Goal: Entertainment & Leisure: Browse casually

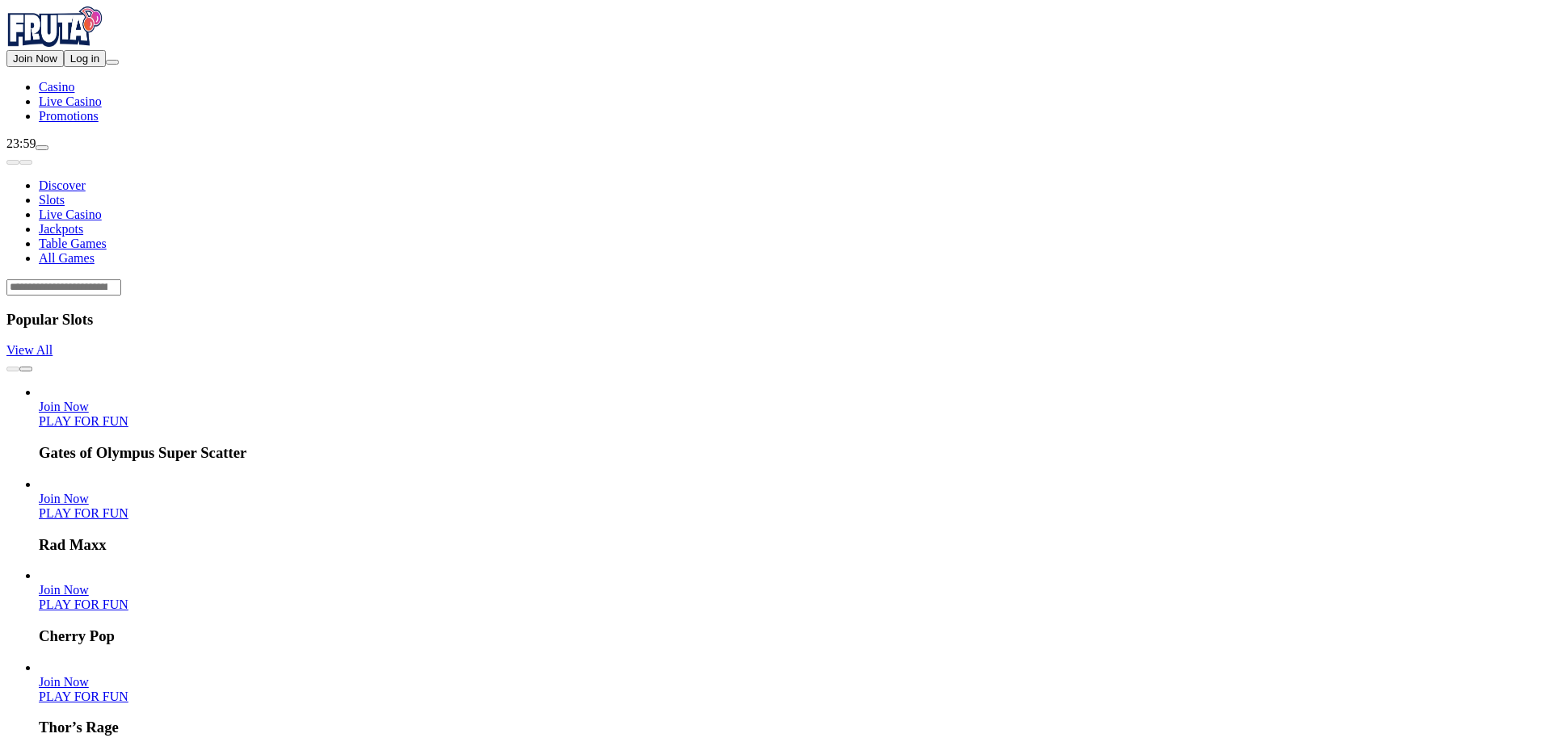
click at [106, 67] on button "Log in" at bounding box center [85, 58] width 42 height 17
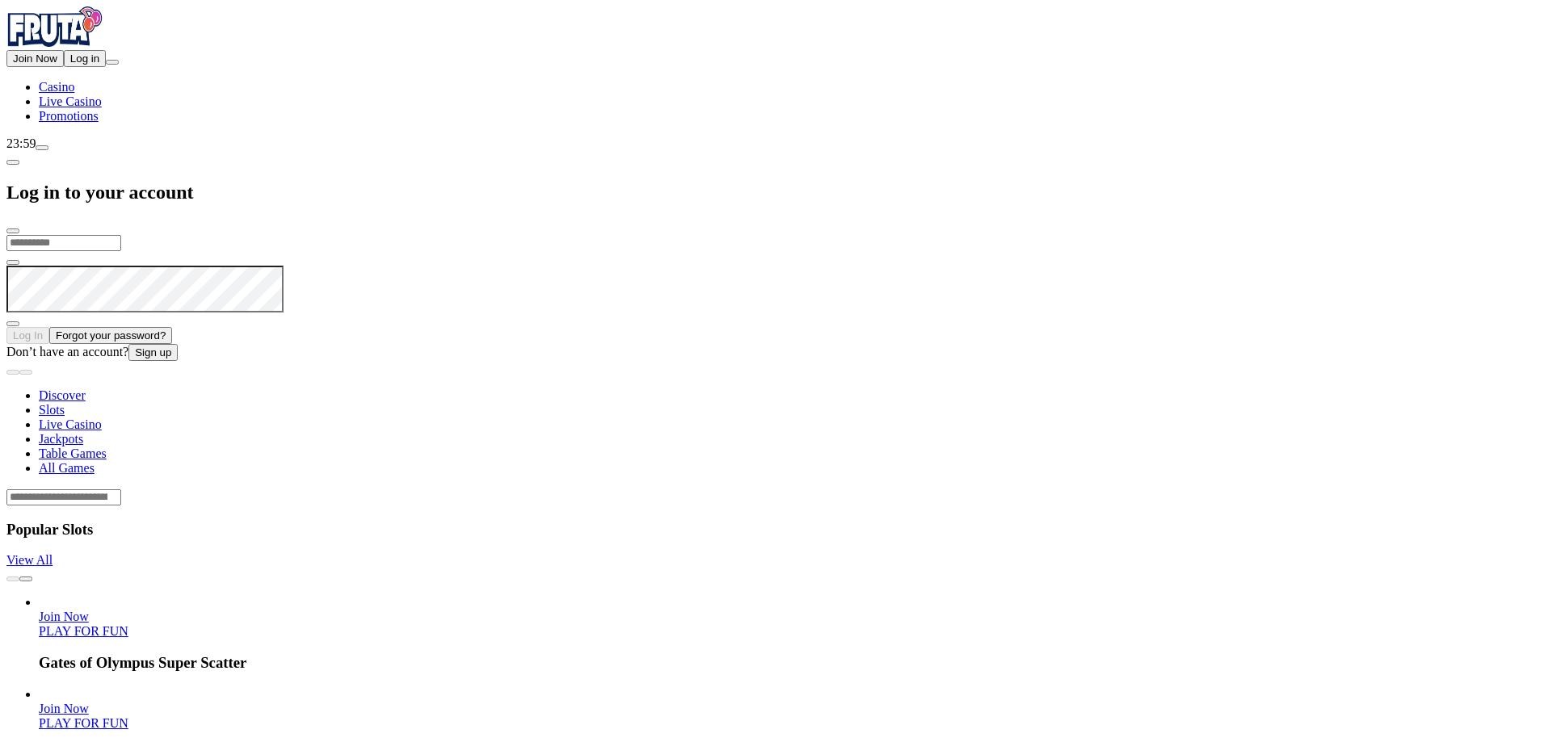
type input "**********"
click at [49, 325] on button "Log In" at bounding box center [27, 333] width 43 height 17
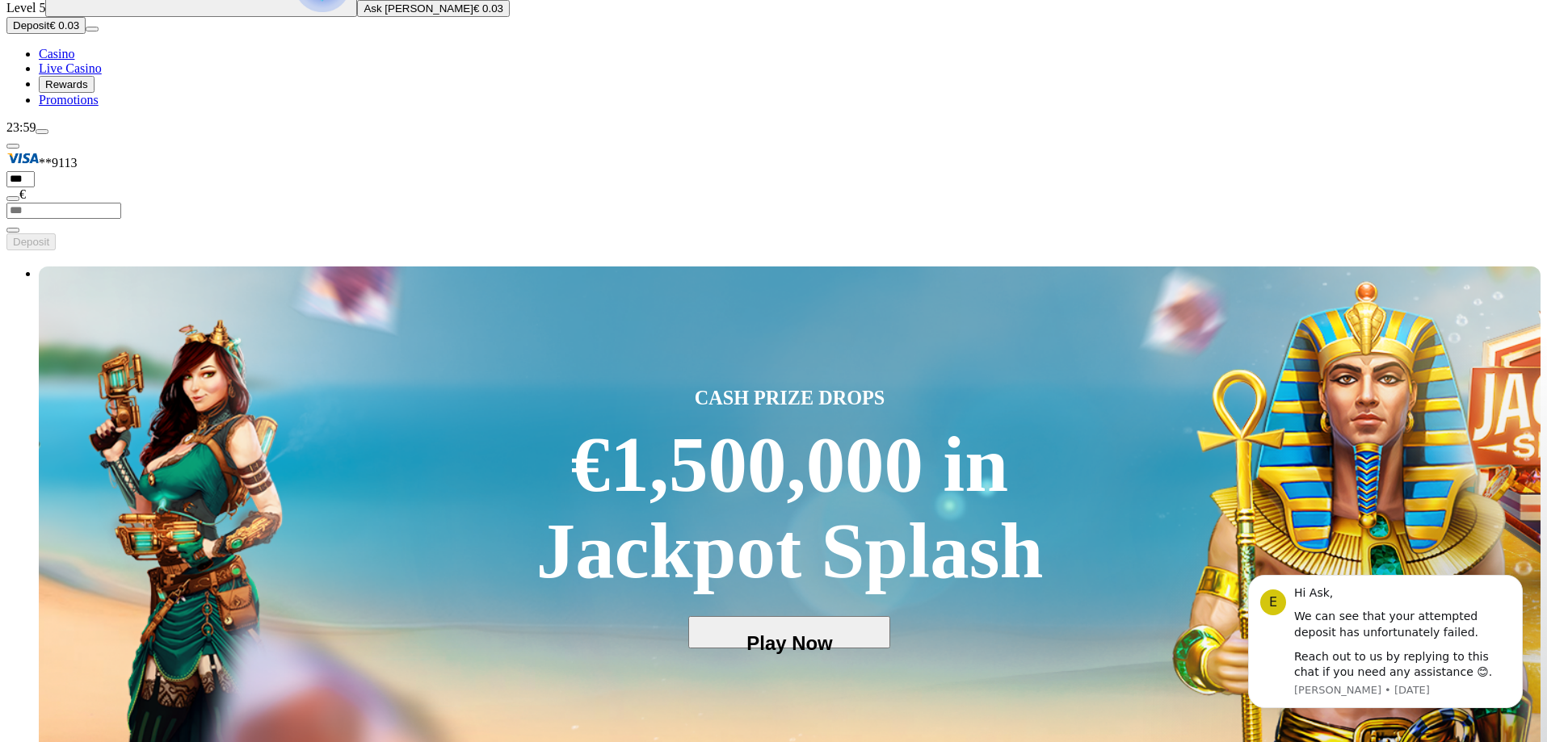
click at [49, 31] on span "Deposit" at bounding box center [31, 25] width 36 height 12
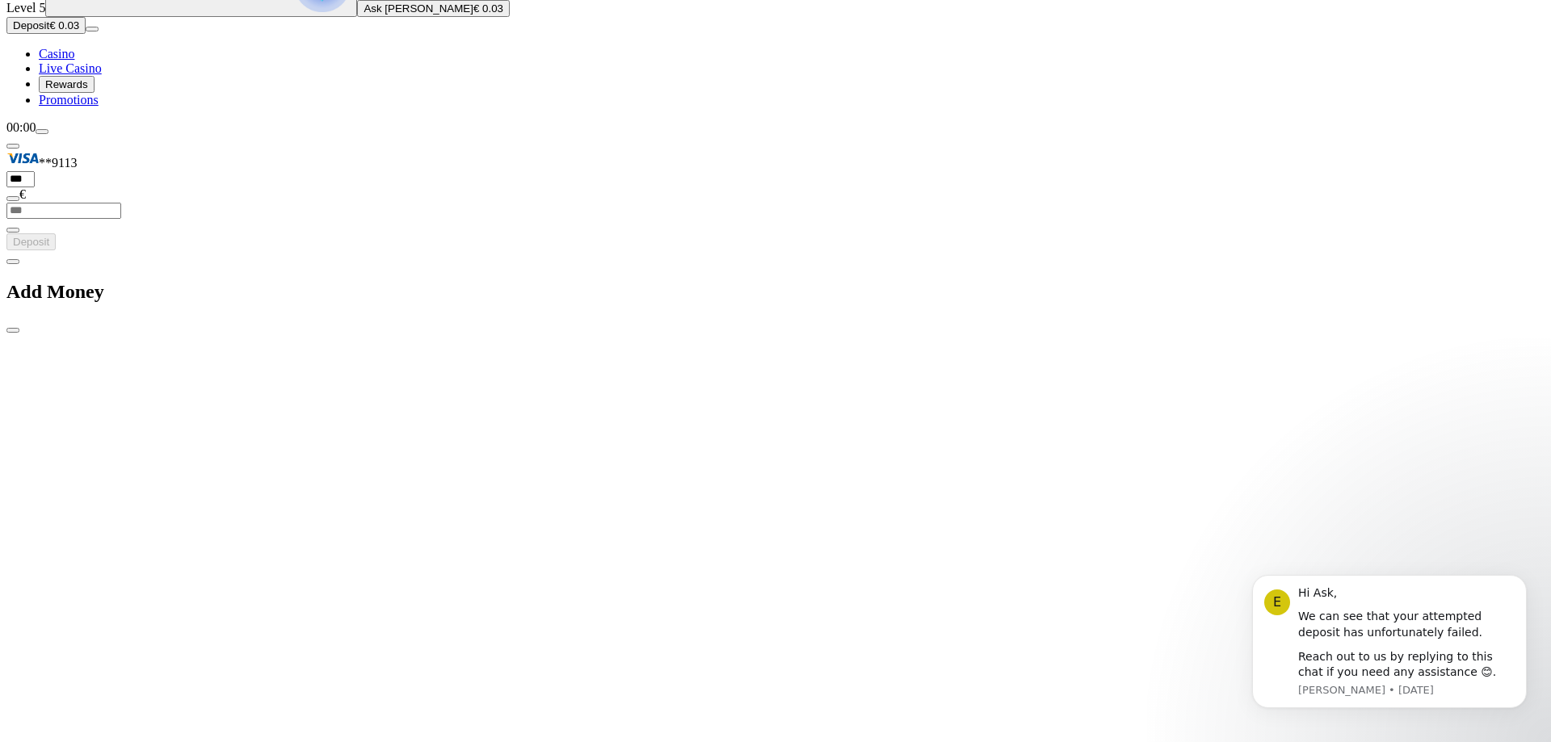
click at [375, 281] on h2 "Add Money" at bounding box center [775, 292] width 1538 height 22
click at [13, 262] on span "chevron-left icon" at bounding box center [13, 262] width 0 height 0
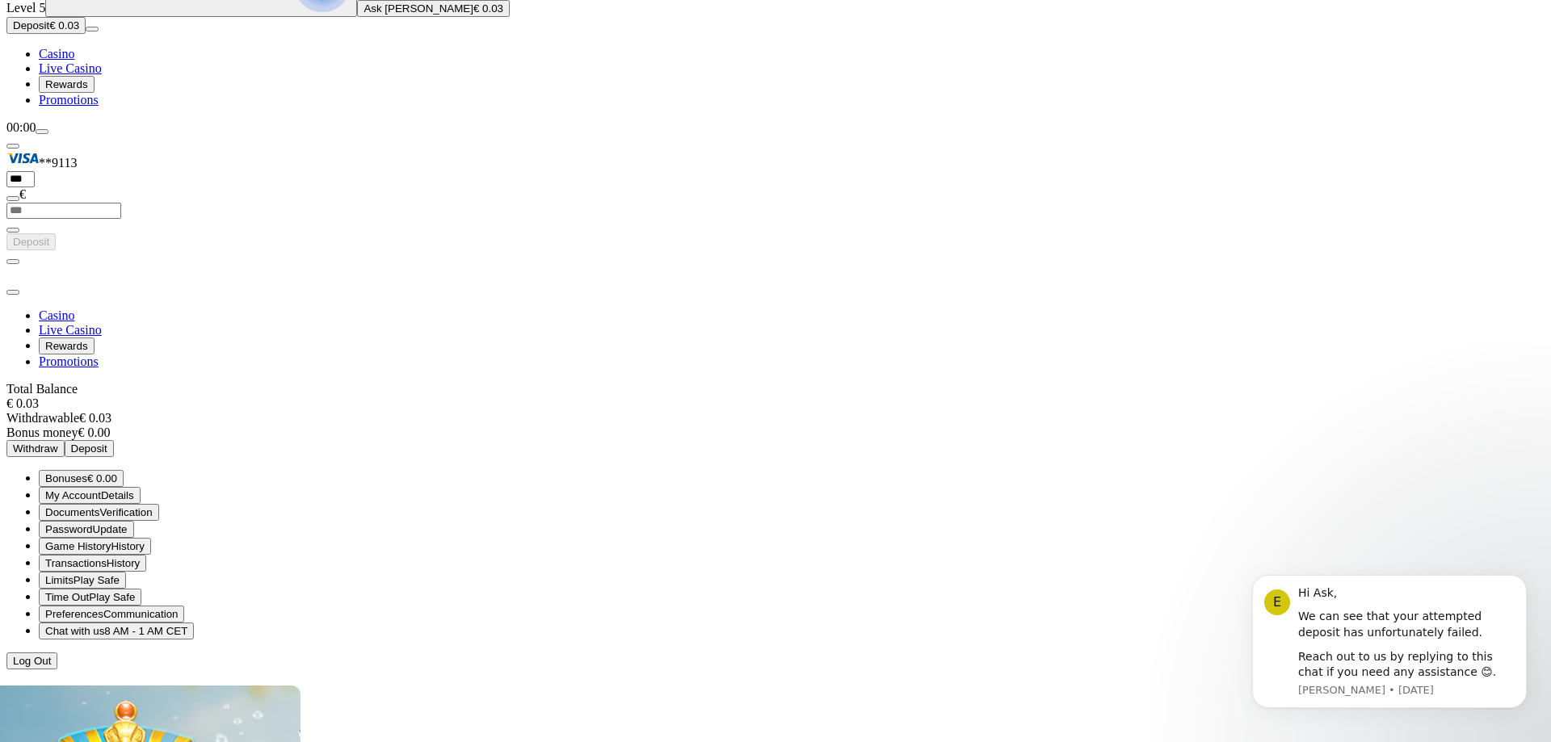
click at [107, 443] on span "Deposit" at bounding box center [89, 449] width 36 height 12
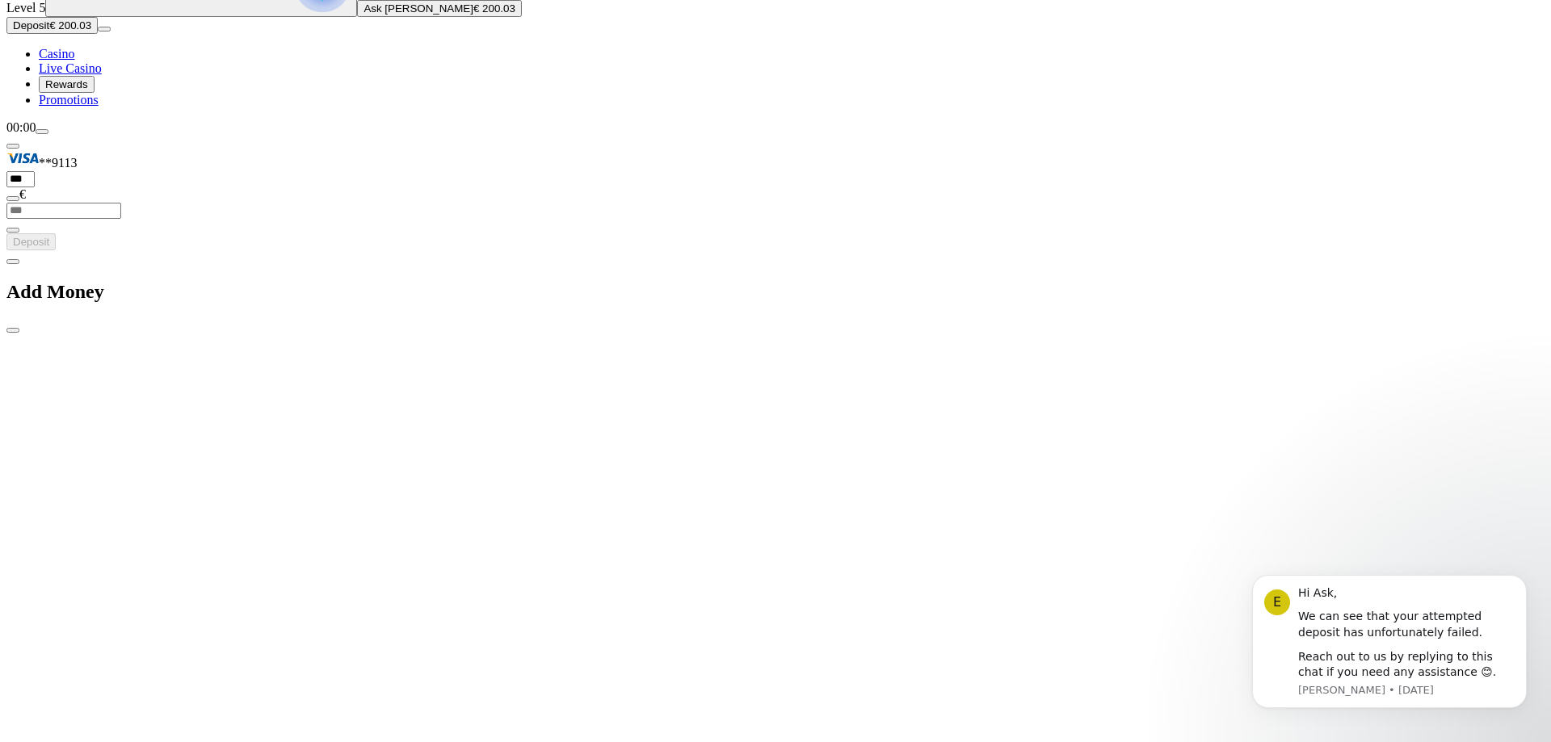
click at [13, 330] on span "close icon" at bounding box center [13, 330] width 0 height 0
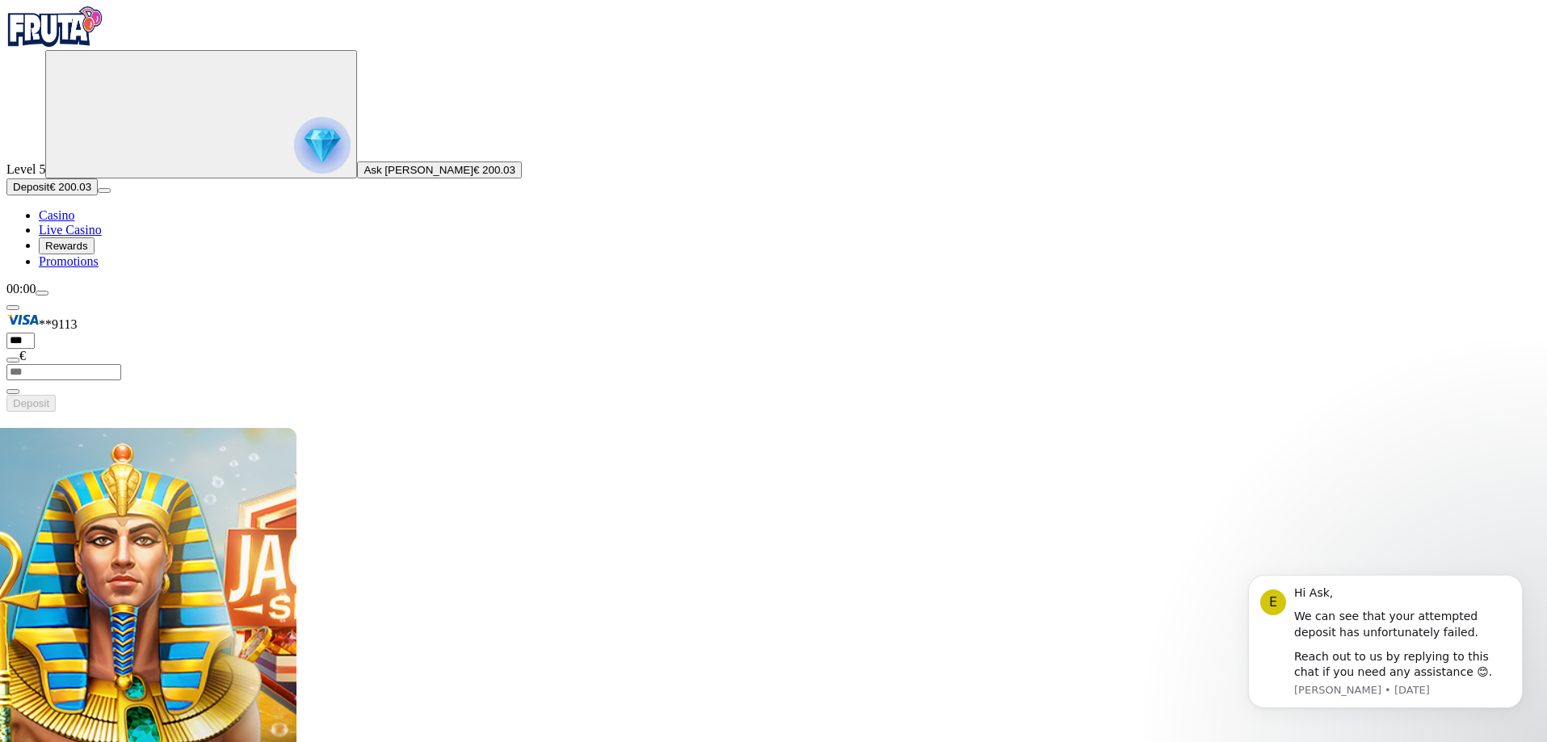
click at [74, 222] on span "Casino" at bounding box center [57, 215] width 36 height 14
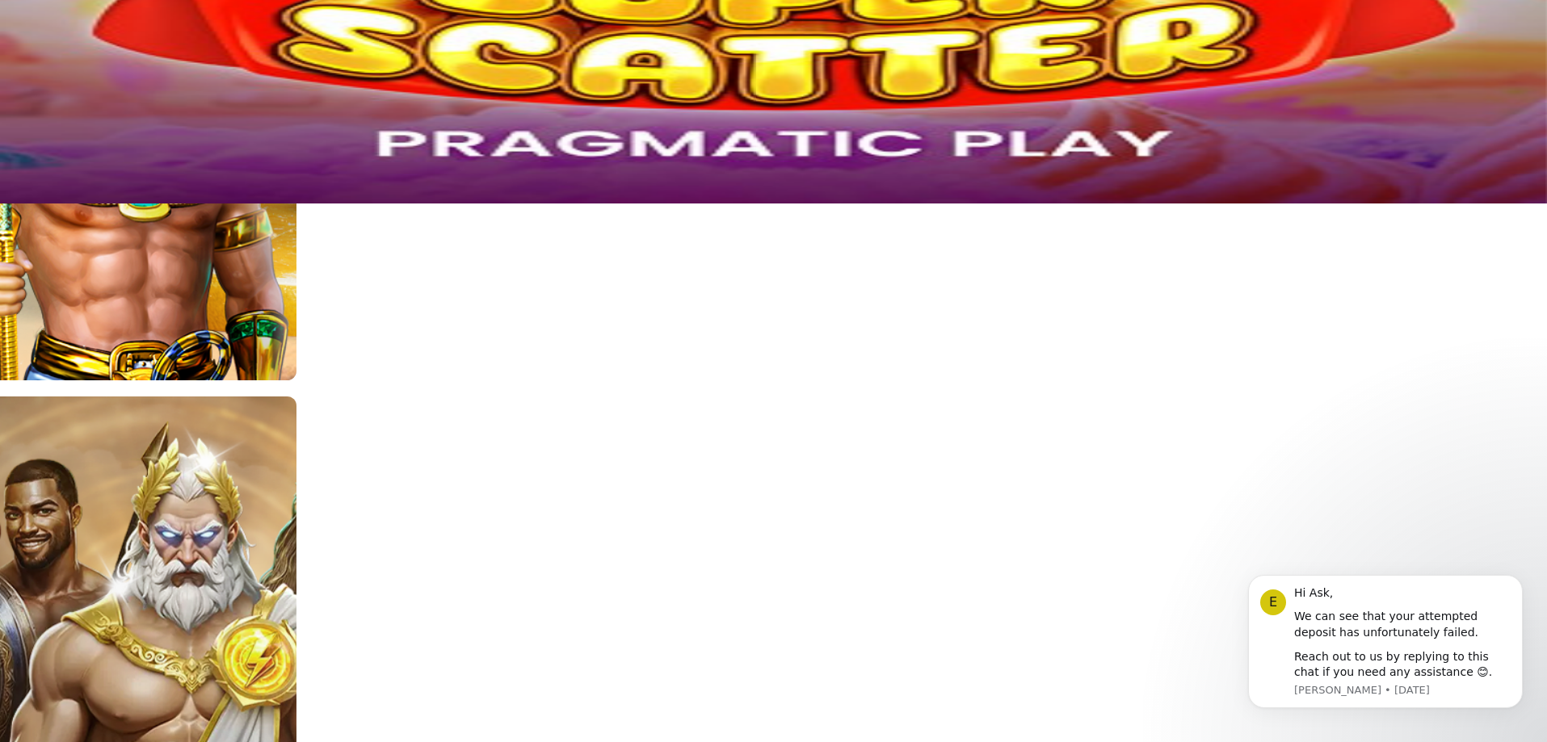
scroll to position [485, 0]
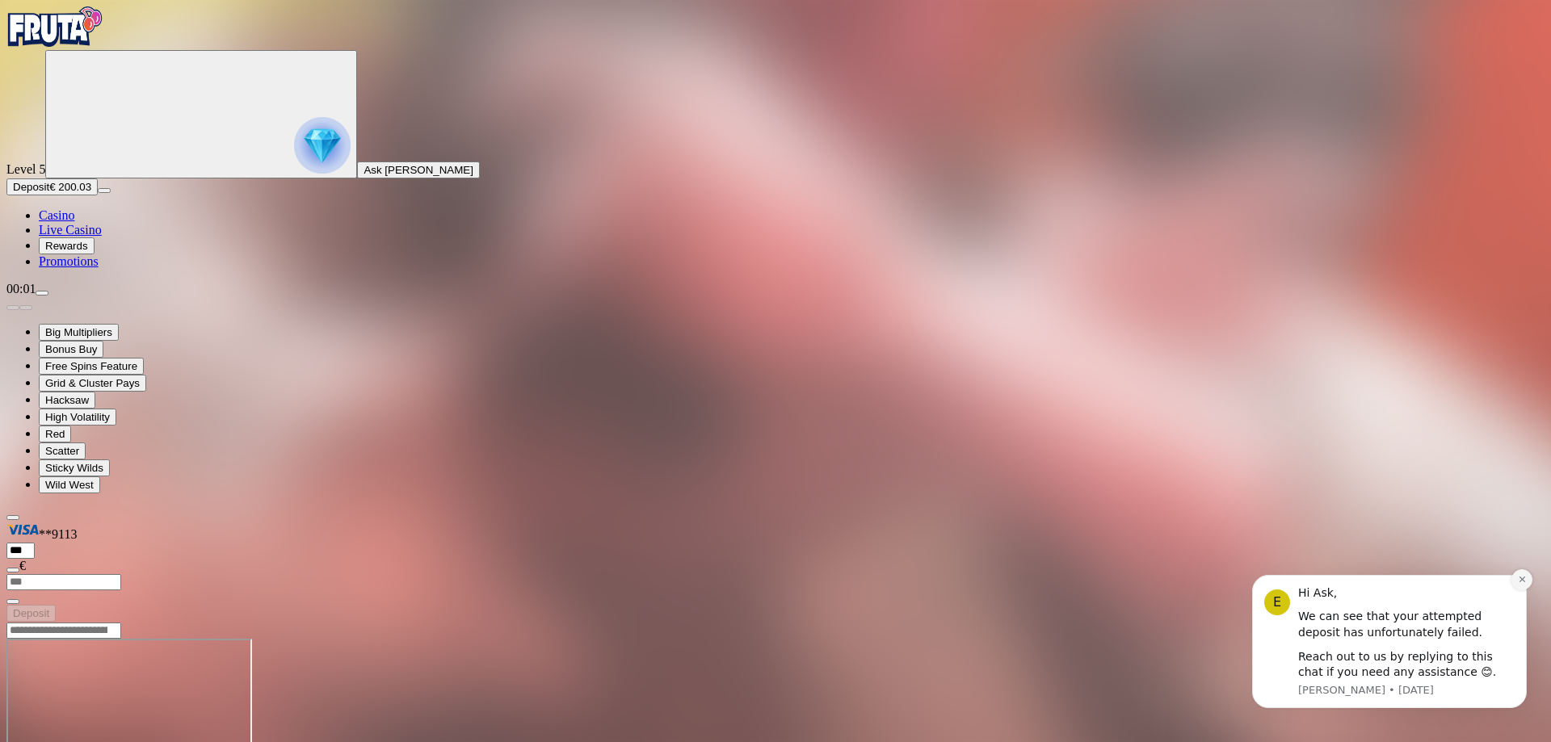
click at [1519, 586] on button "Dismiss notification" at bounding box center [1521, 579] width 21 height 21
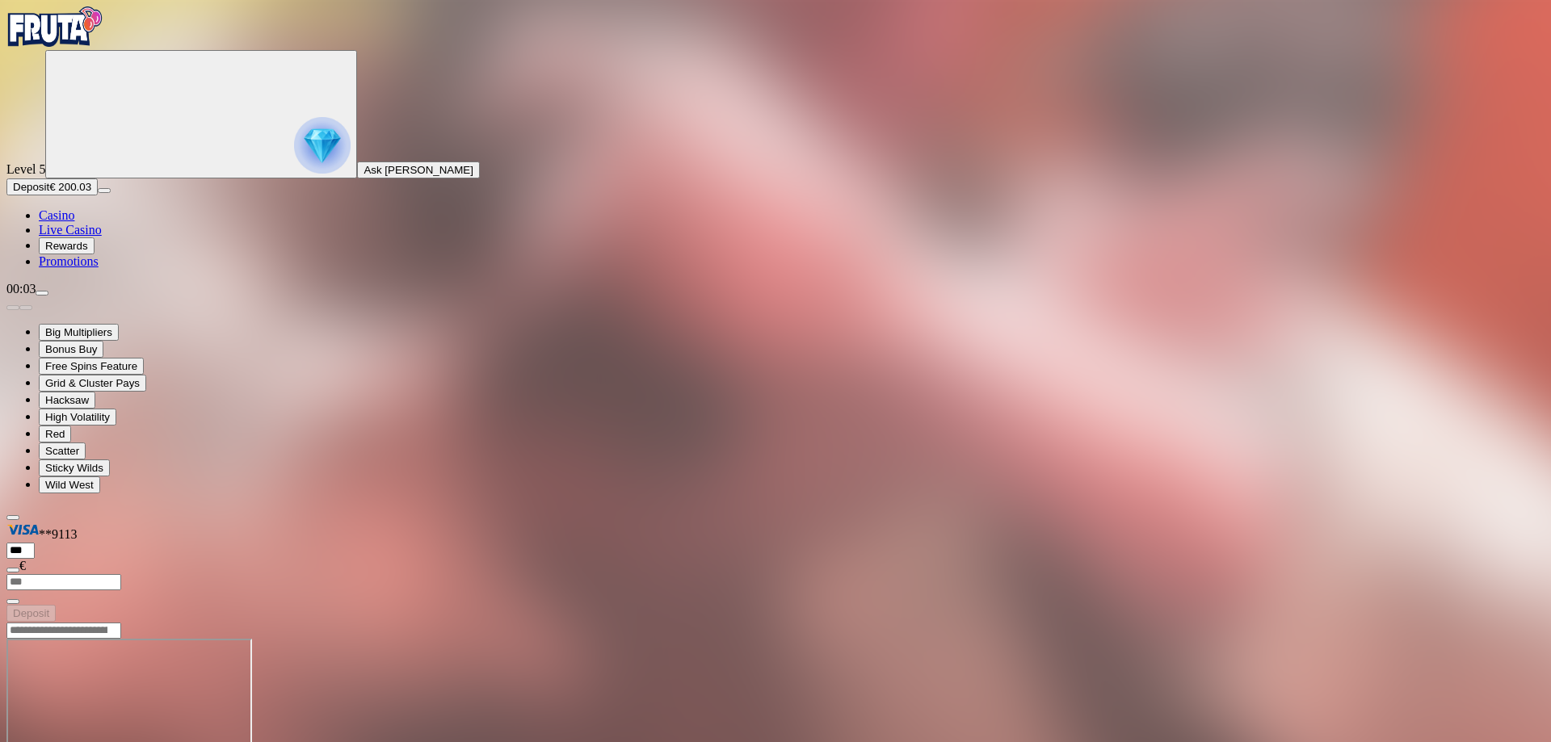
click at [64, 36] on img "Primary" at bounding box center [54, 26] width 97 height 40
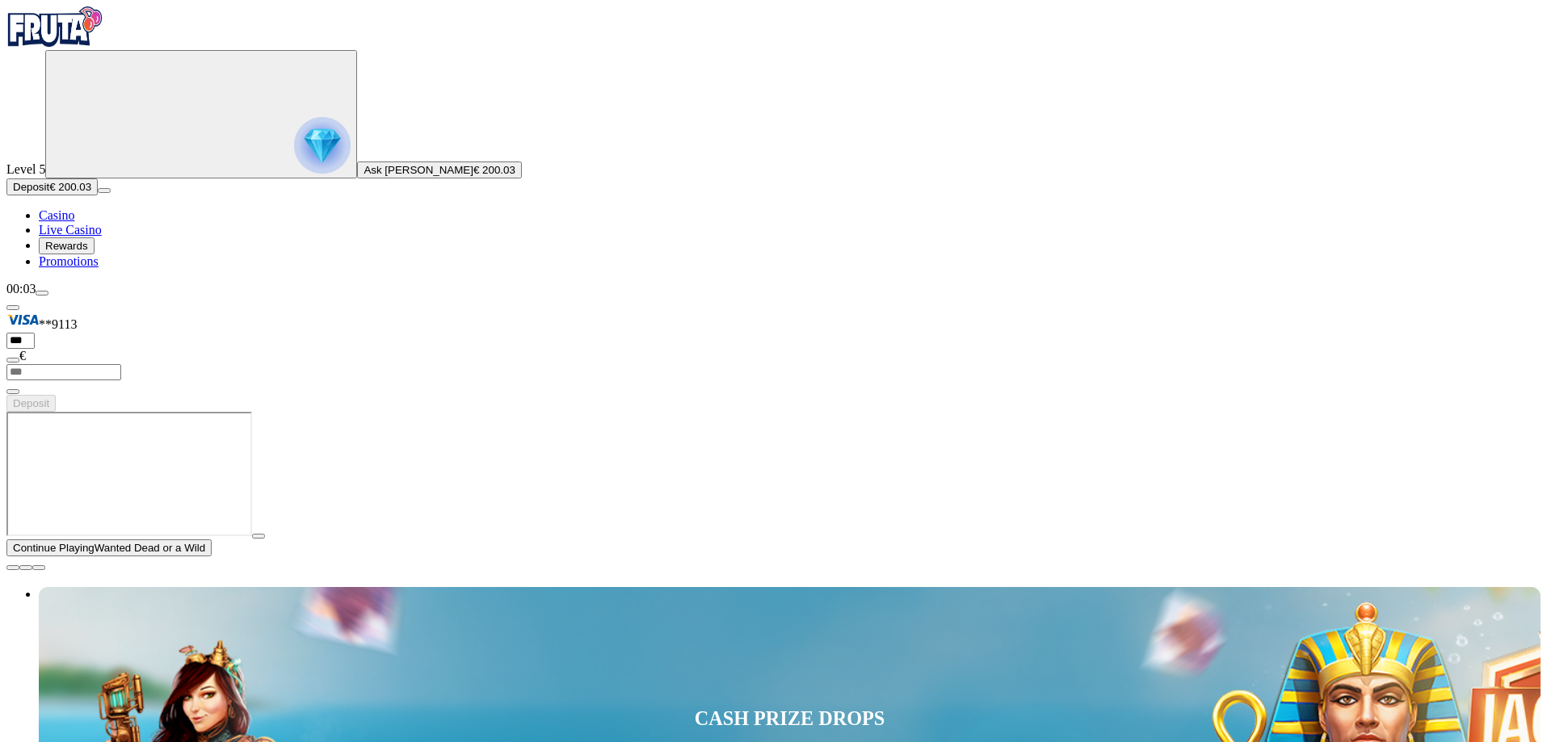
click at [42, 293] on span "menu icon" at bounding box center [42, 293] width 0 height 0
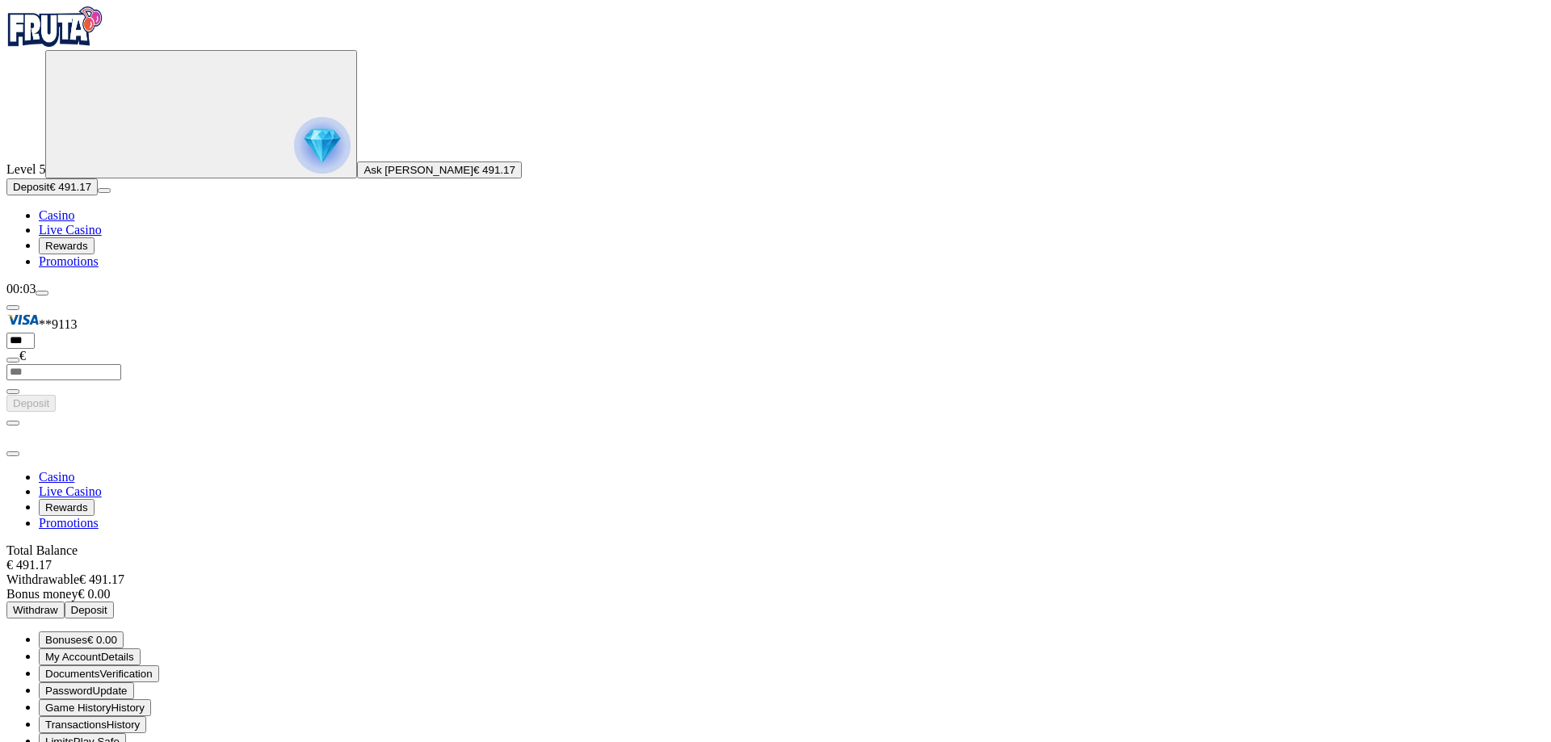
click at [58, 604] on span "Withdraw" at bounding box center [35, 610] width 45 height 12
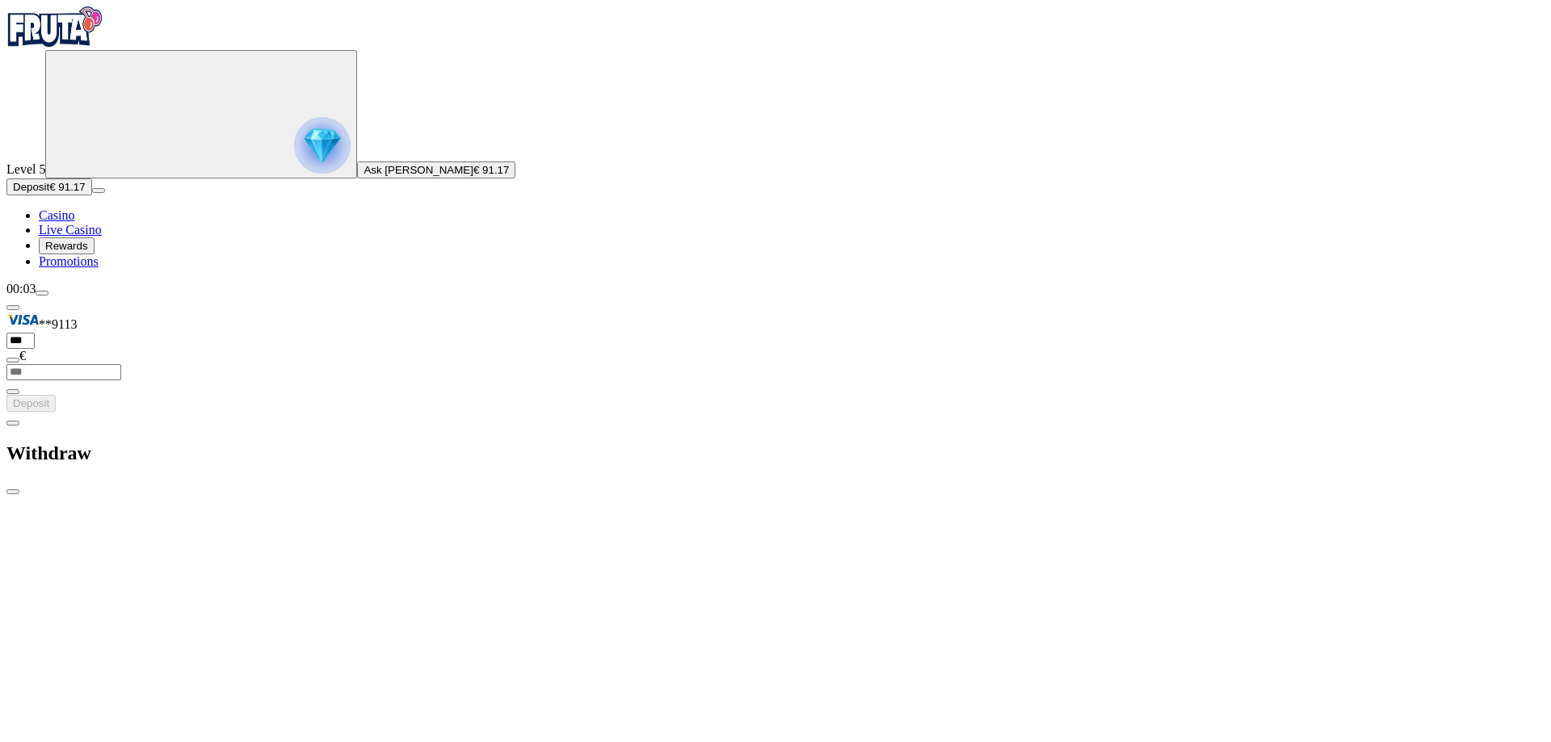
click at [74, 222] on span "Casino" at bounding box center [57, 215] width 36 height 14
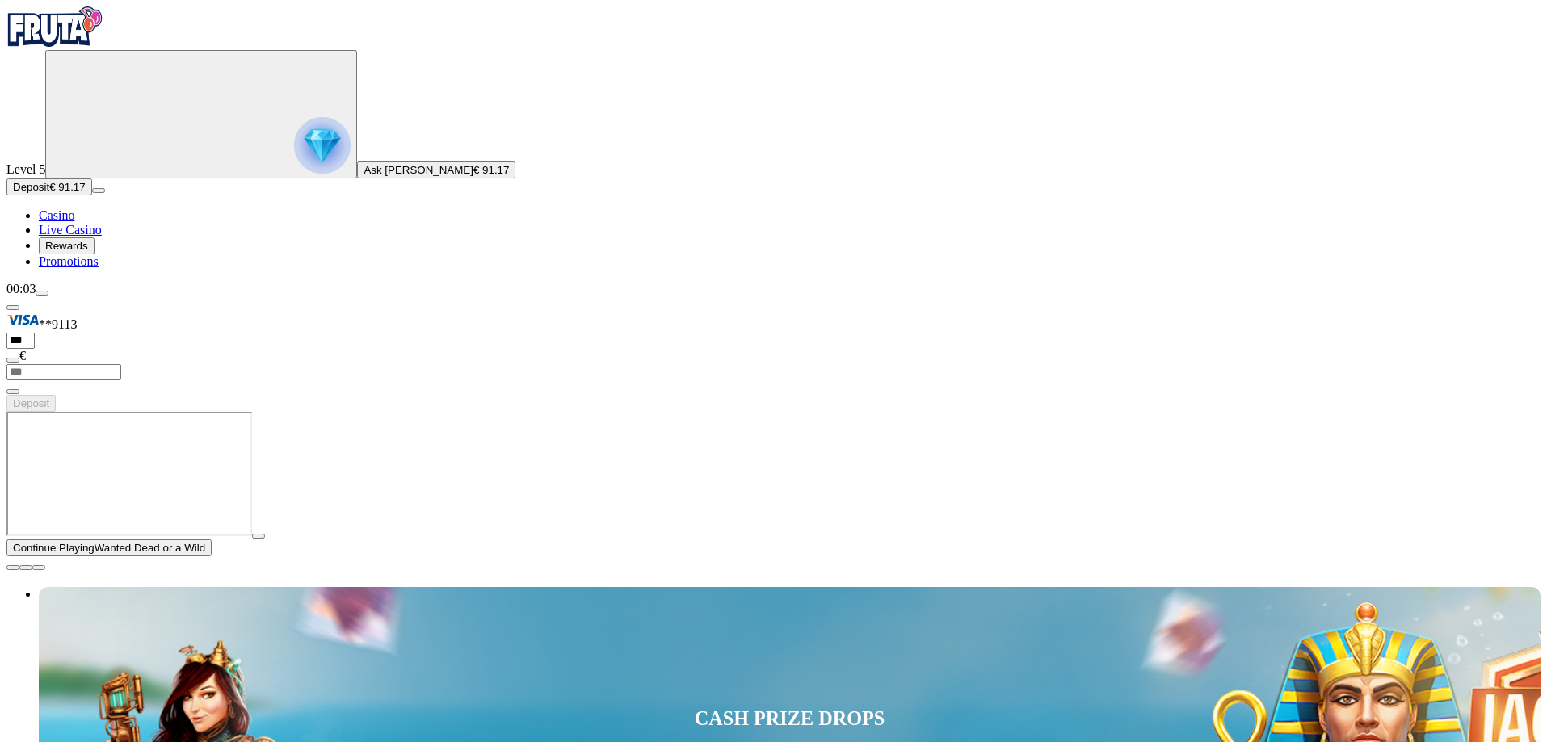
click at [13, 568] on span "close icon" at bounding box center [13, 568] width 0 height 0
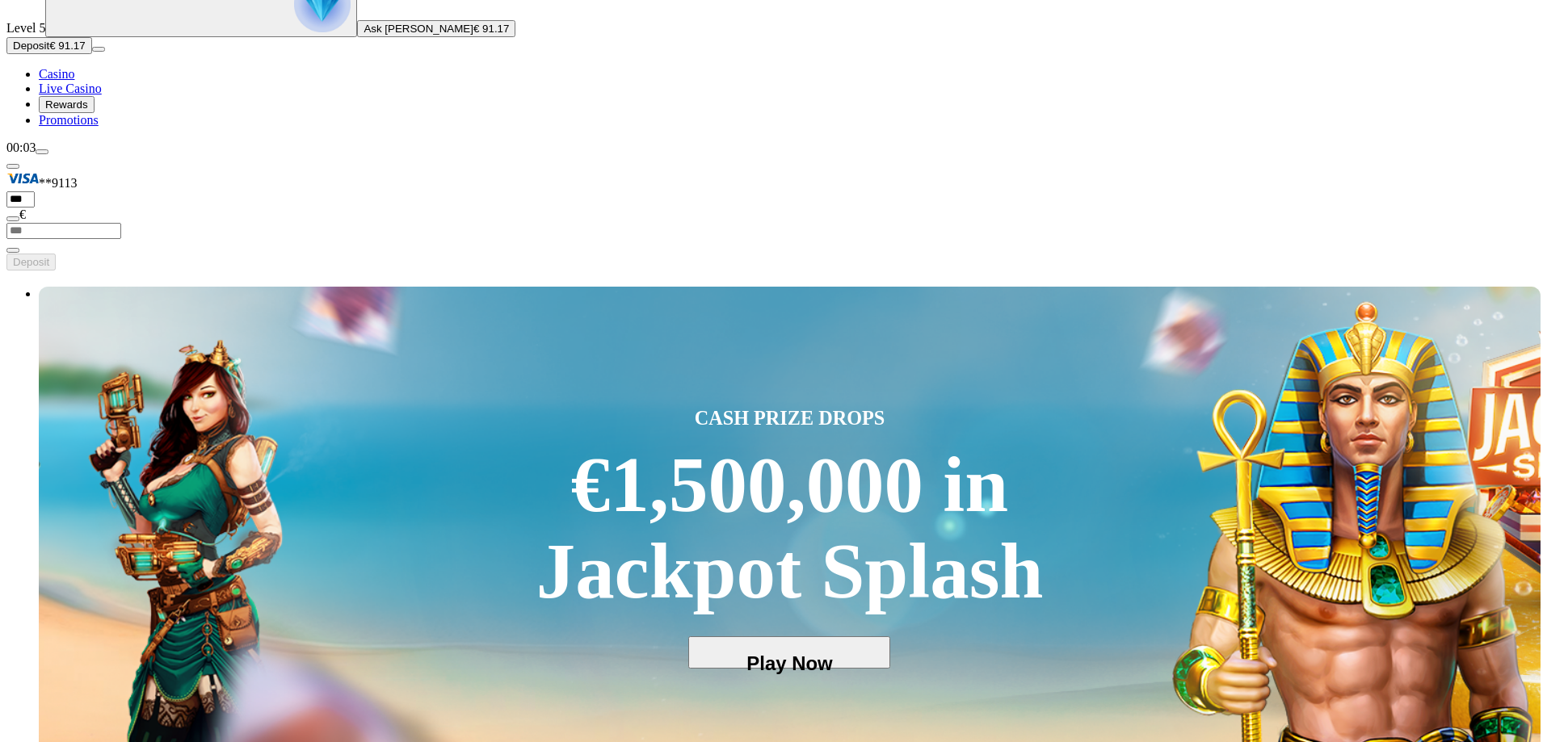
scroll to position [162, 0]
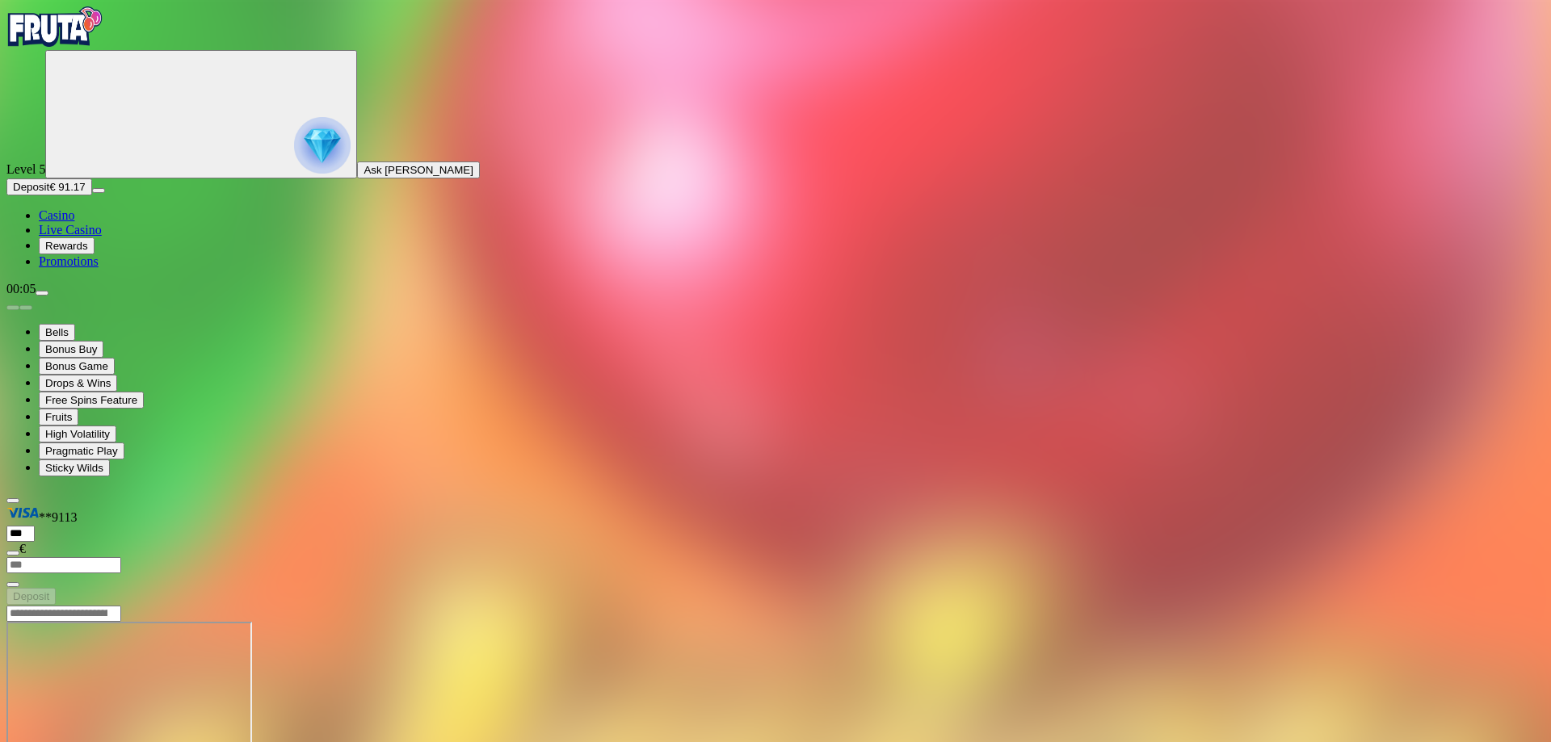
click at [103, 47] on img "Primary" at bounding box center [54, 26] width 97 height 40
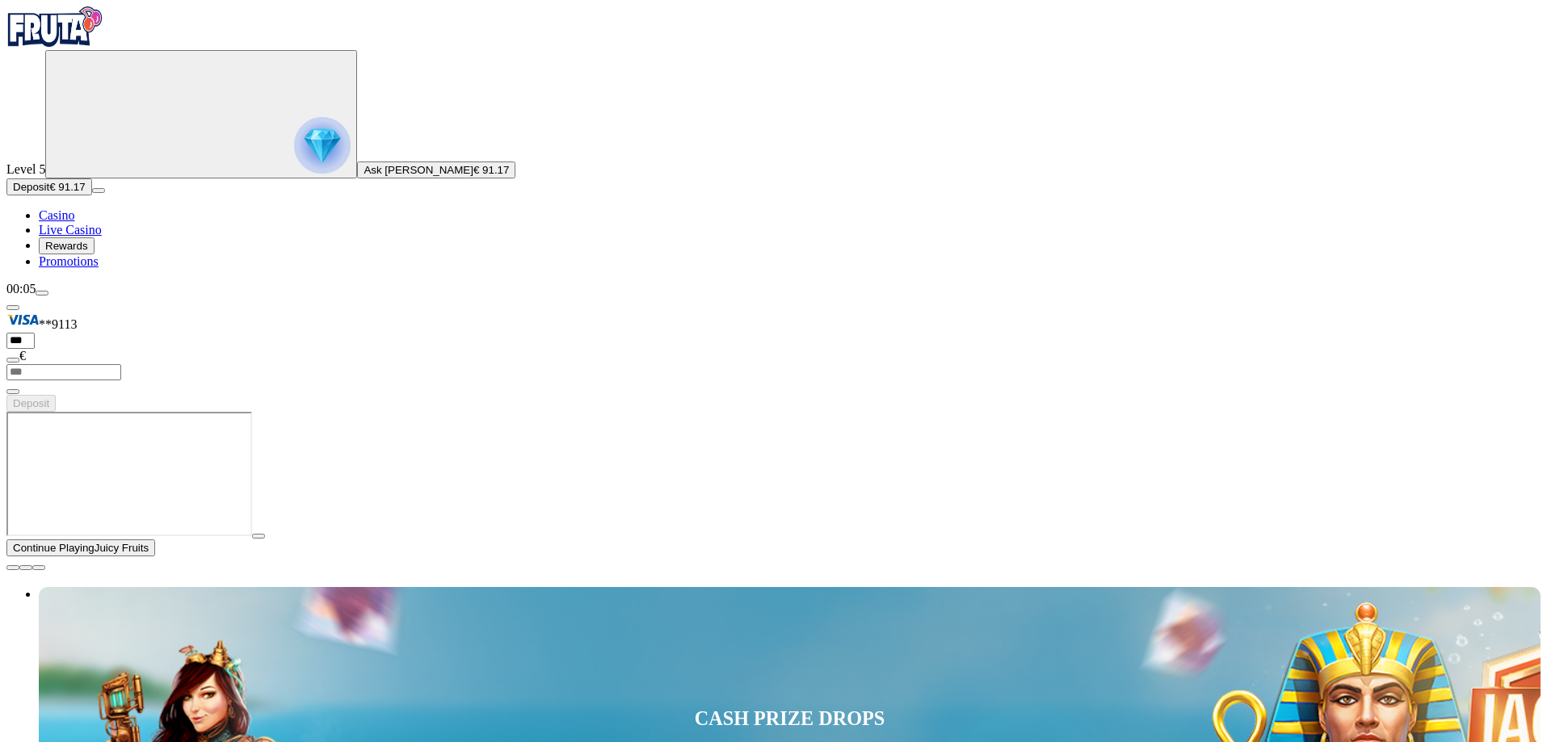
click at [13, 568] on span "close icon" at bounding box center [13, 568] width 0 height 0
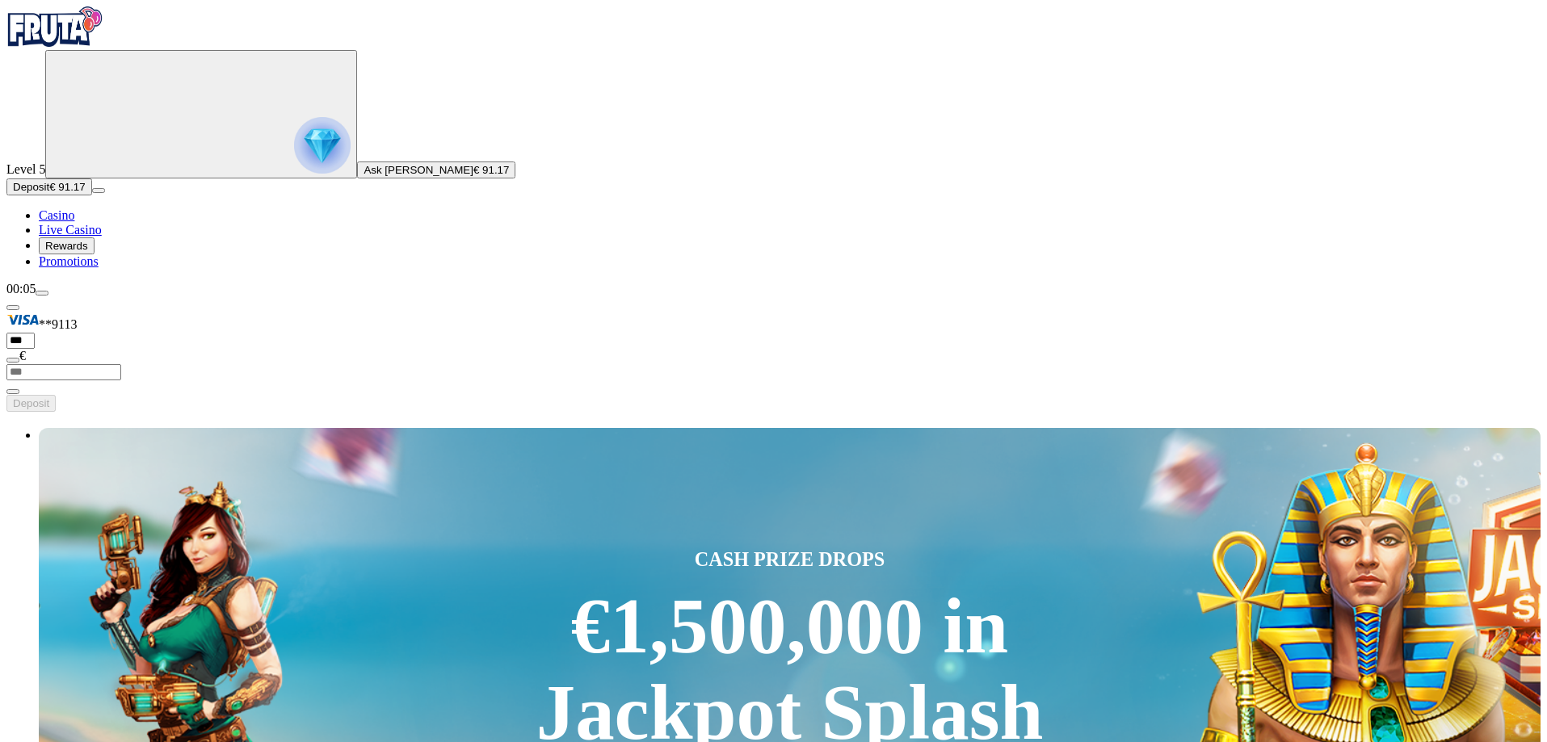
drag, startPoint x: 1247, startPoint y: 477, endPoint x: 1241, endPoint y: 470, distance: 8.6
type input "****"
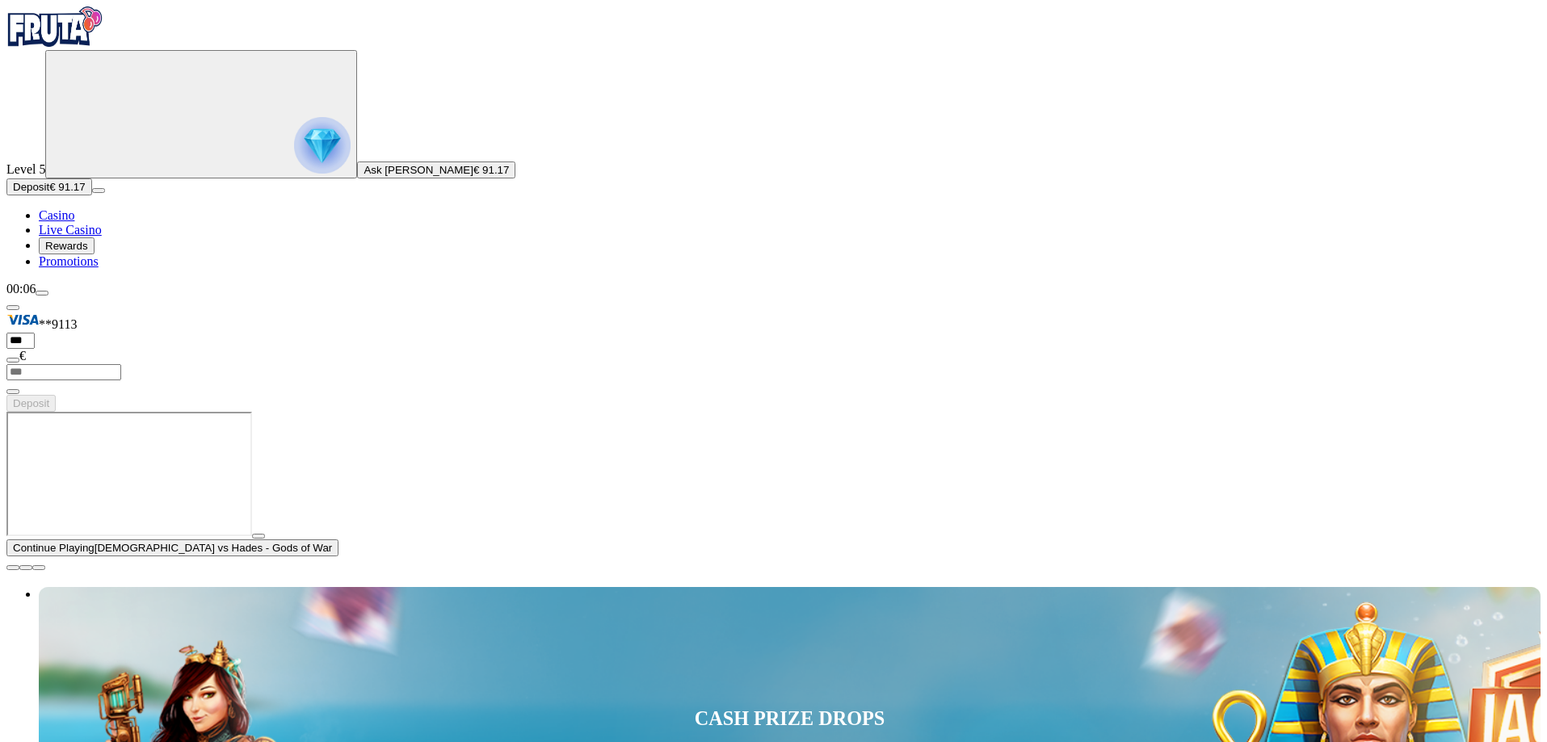
click at [13, 568] on span "close icon" at bounding box center [13, 568] width 0 height 0
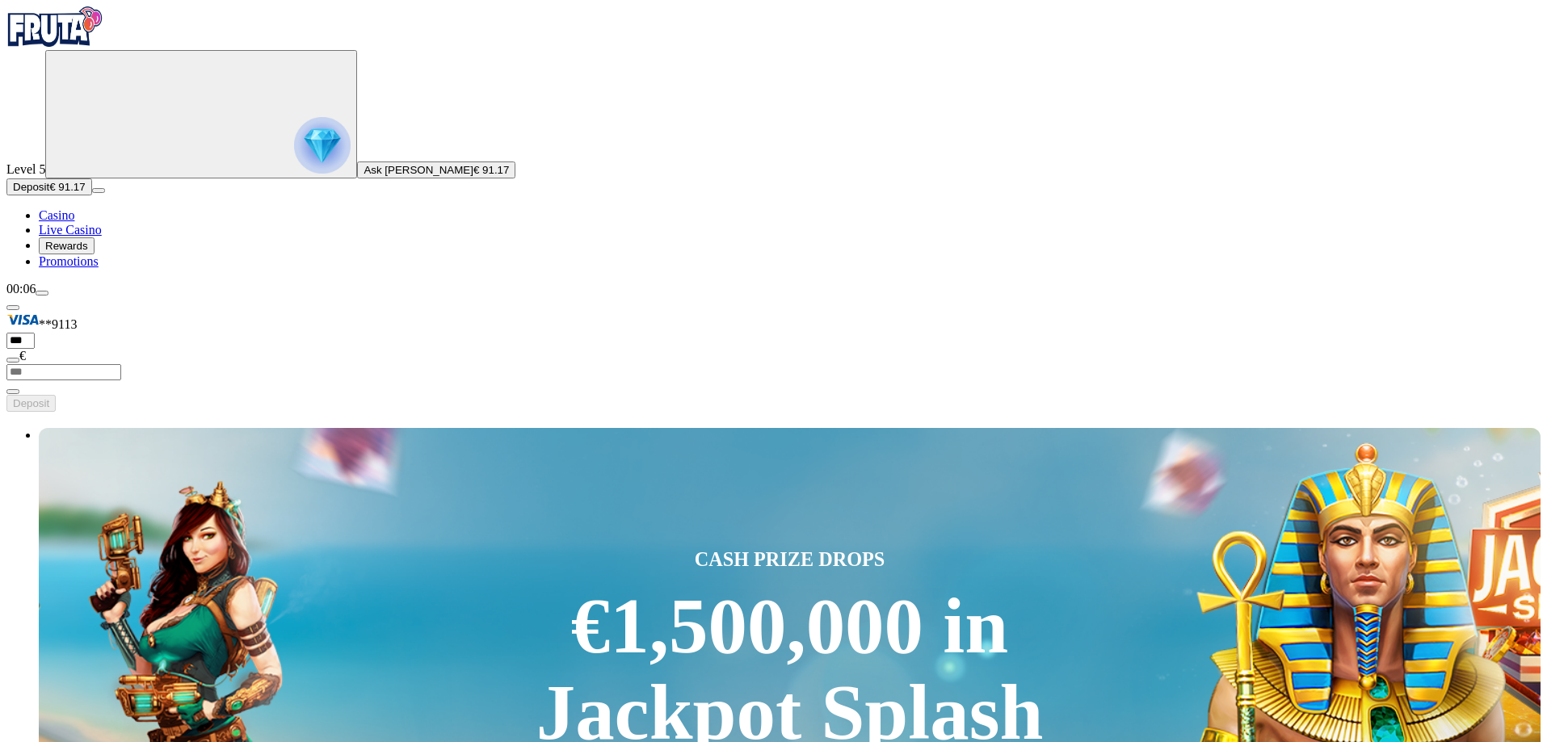
click at [74, 222] on span "Casino" at bounding box center [57, 215] width 36 height 14
click at [74, 222] on link "Casino" at bounding box center [57, 215] width 36 height 14
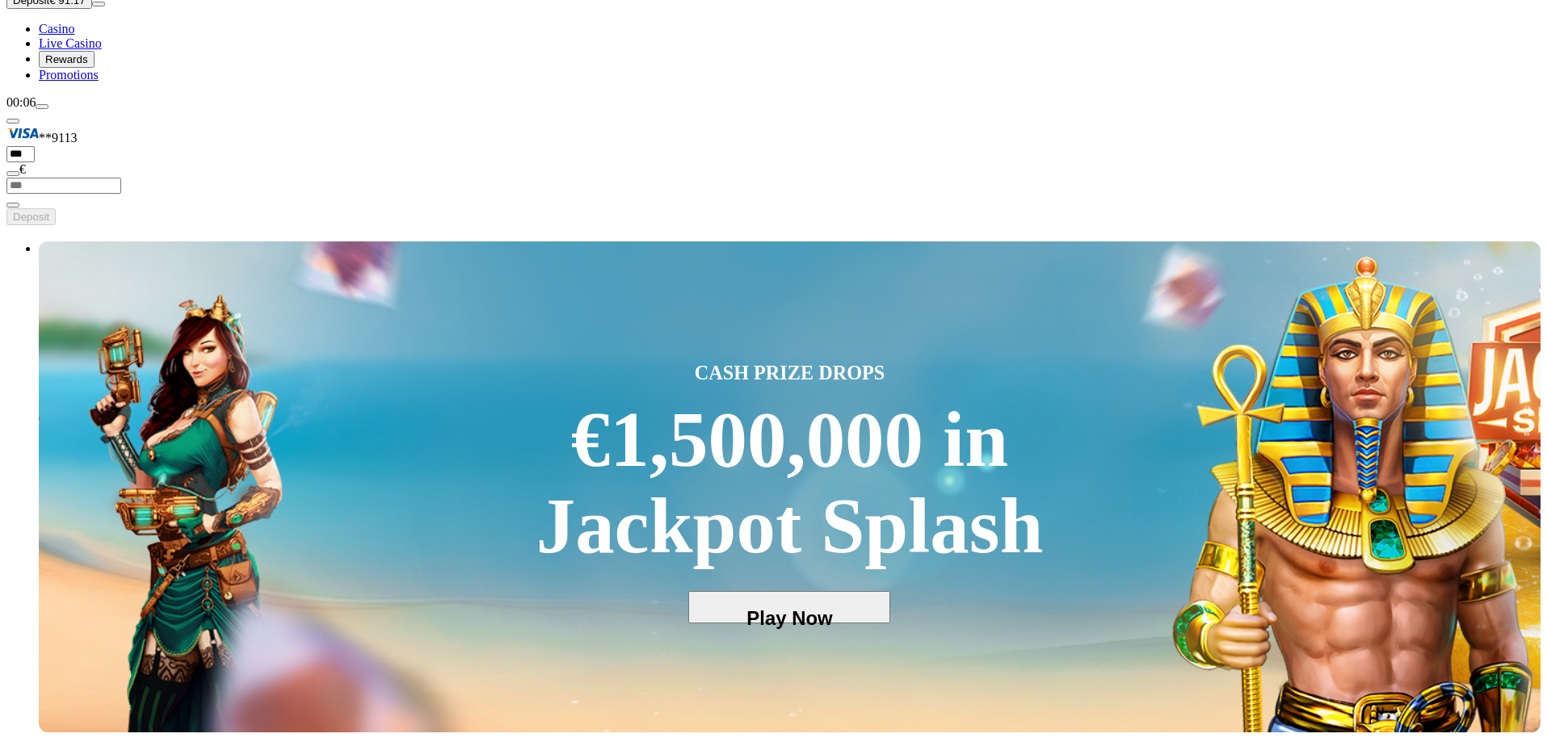
scroll to position [162, 0]
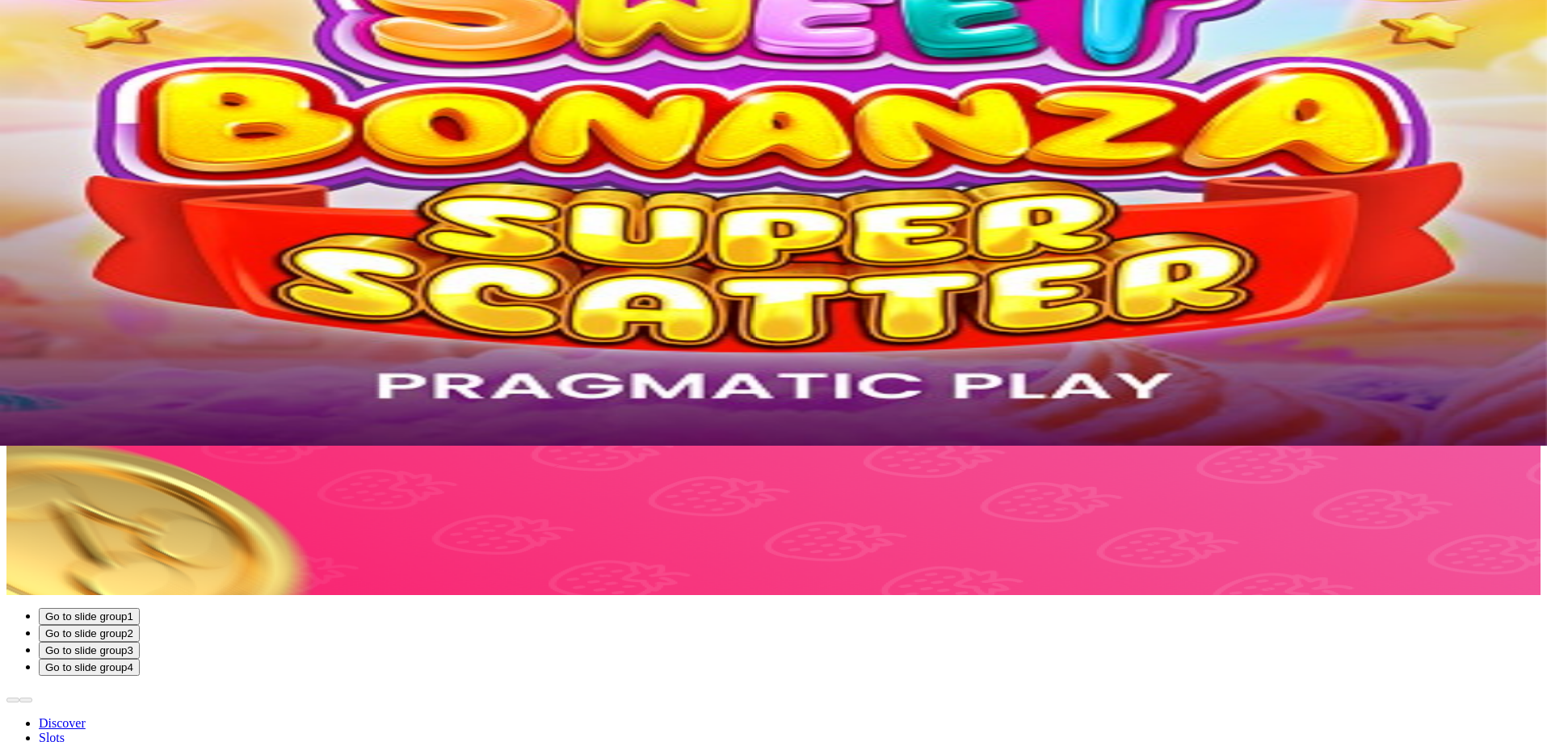
scroll to position [326, 0]
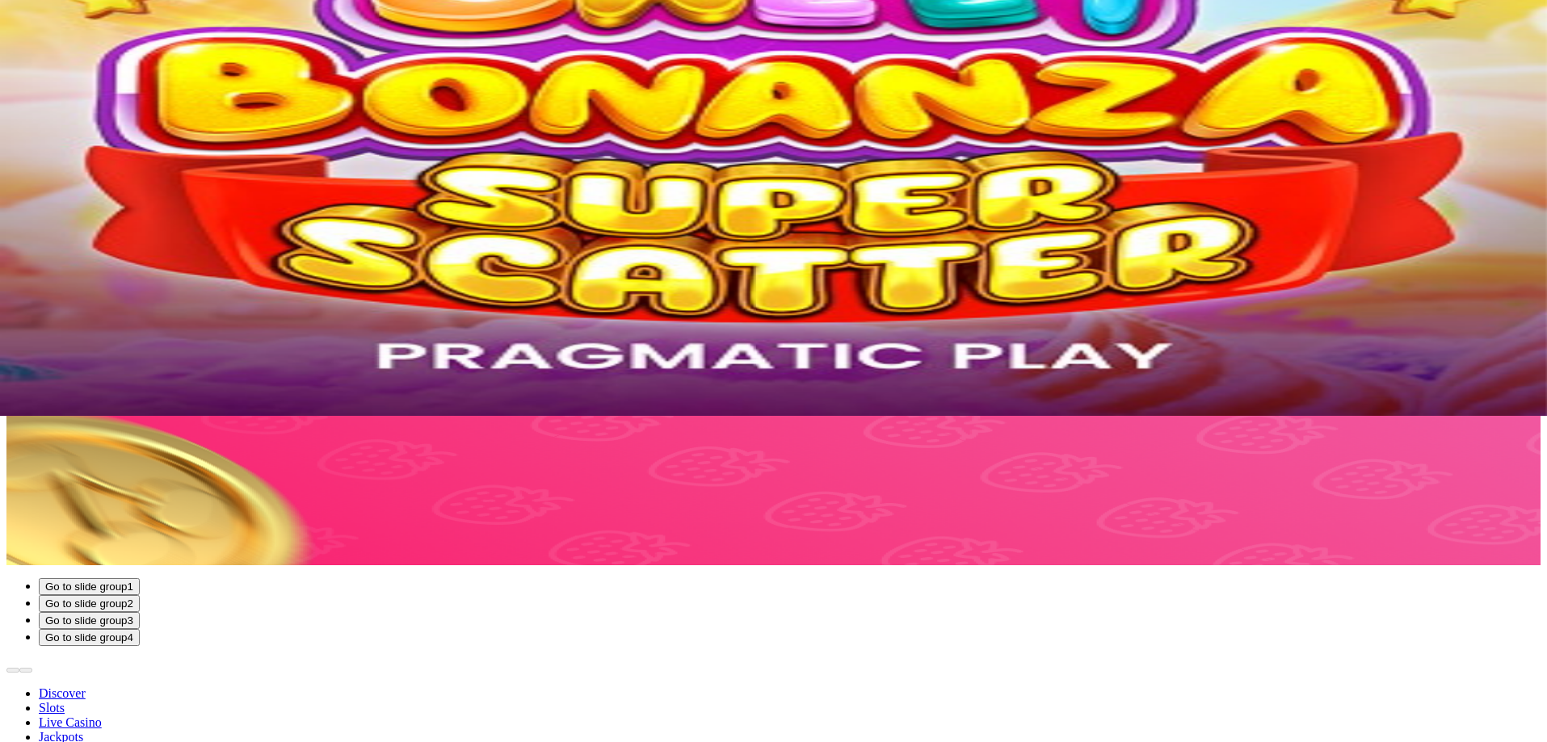
drag, startPoint x: 1420, startPoint y: 313, endPoint x: 944, endPoint y: 330, distance: 476.1
drag, startPoint x: 1221, startPoint y: 349, endPoint x: 993, endPoint y: 337, distance: 228.9
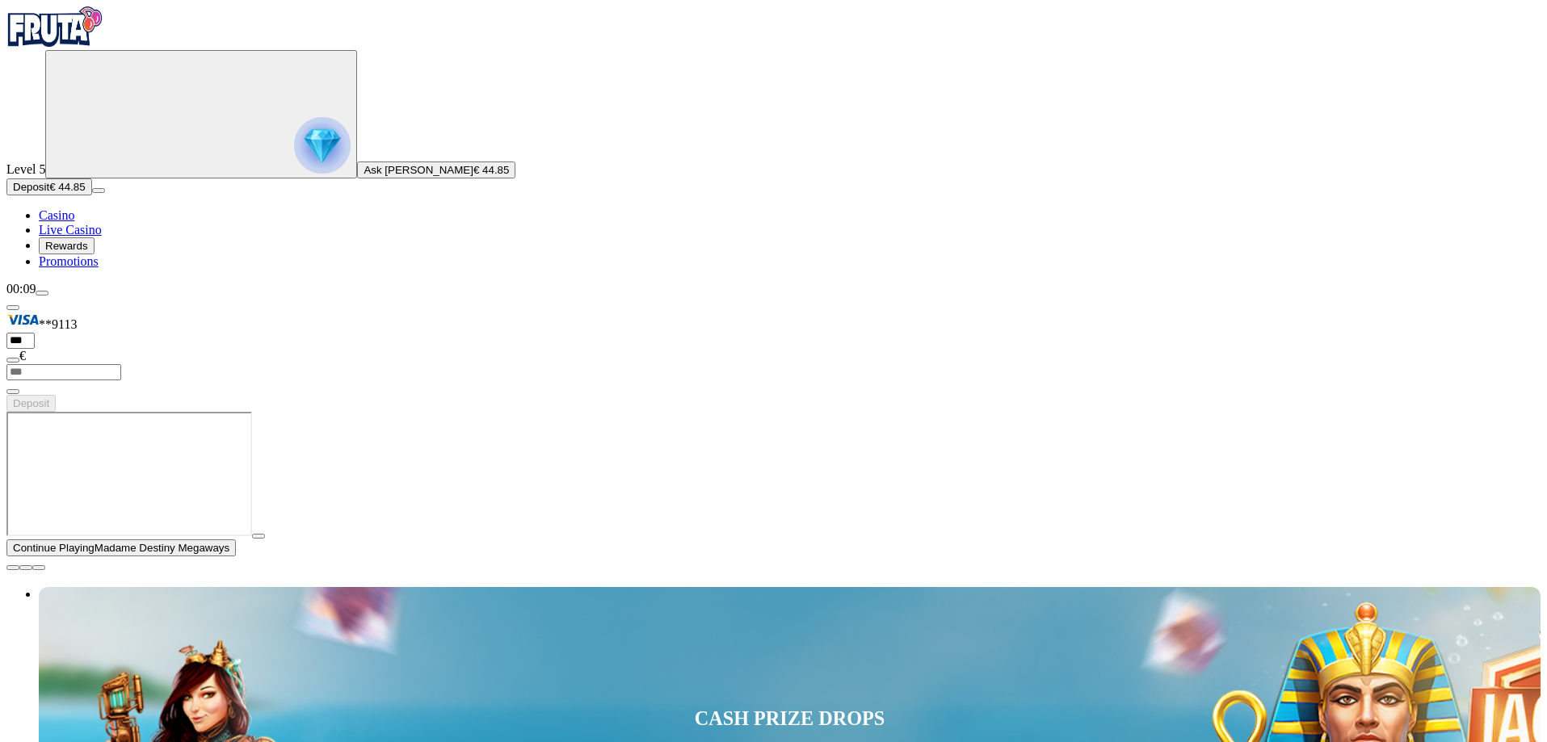
type input "******"
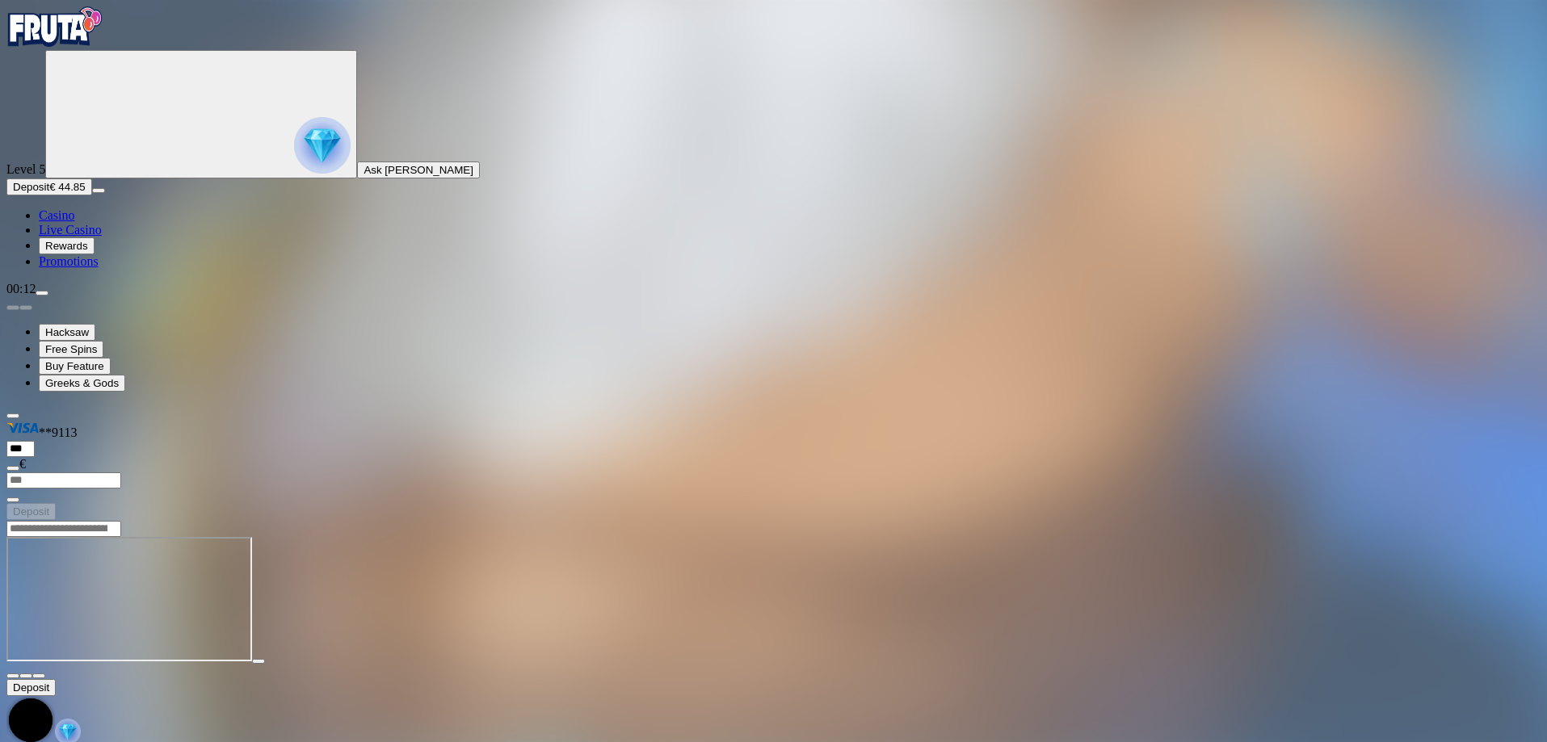
click at [61, 45] on img "Primary" at bounding box center [54, 26] width 97 height 40
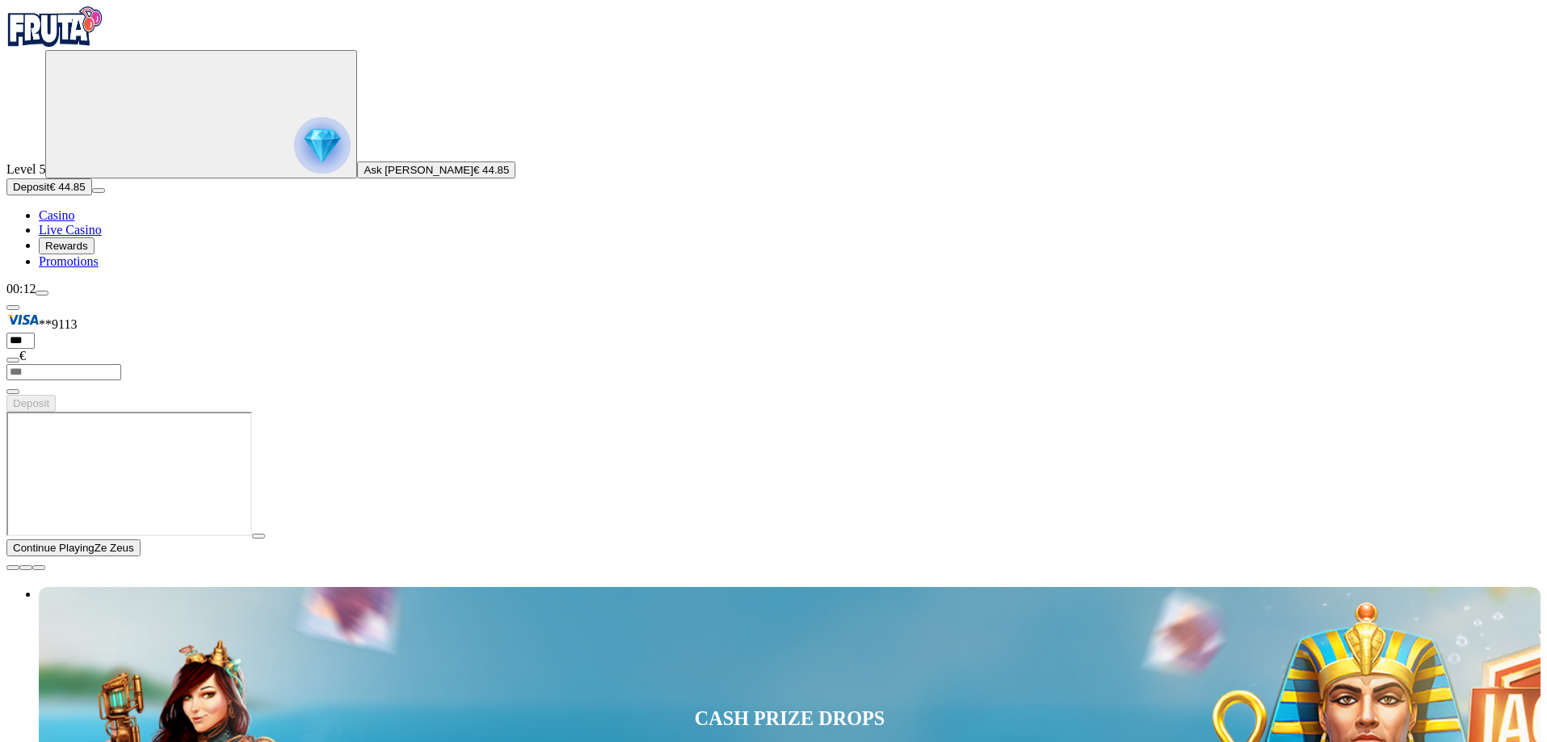
click at [13, 568] on span "close icon" at bounding box center [13, 568] width 0 height 0
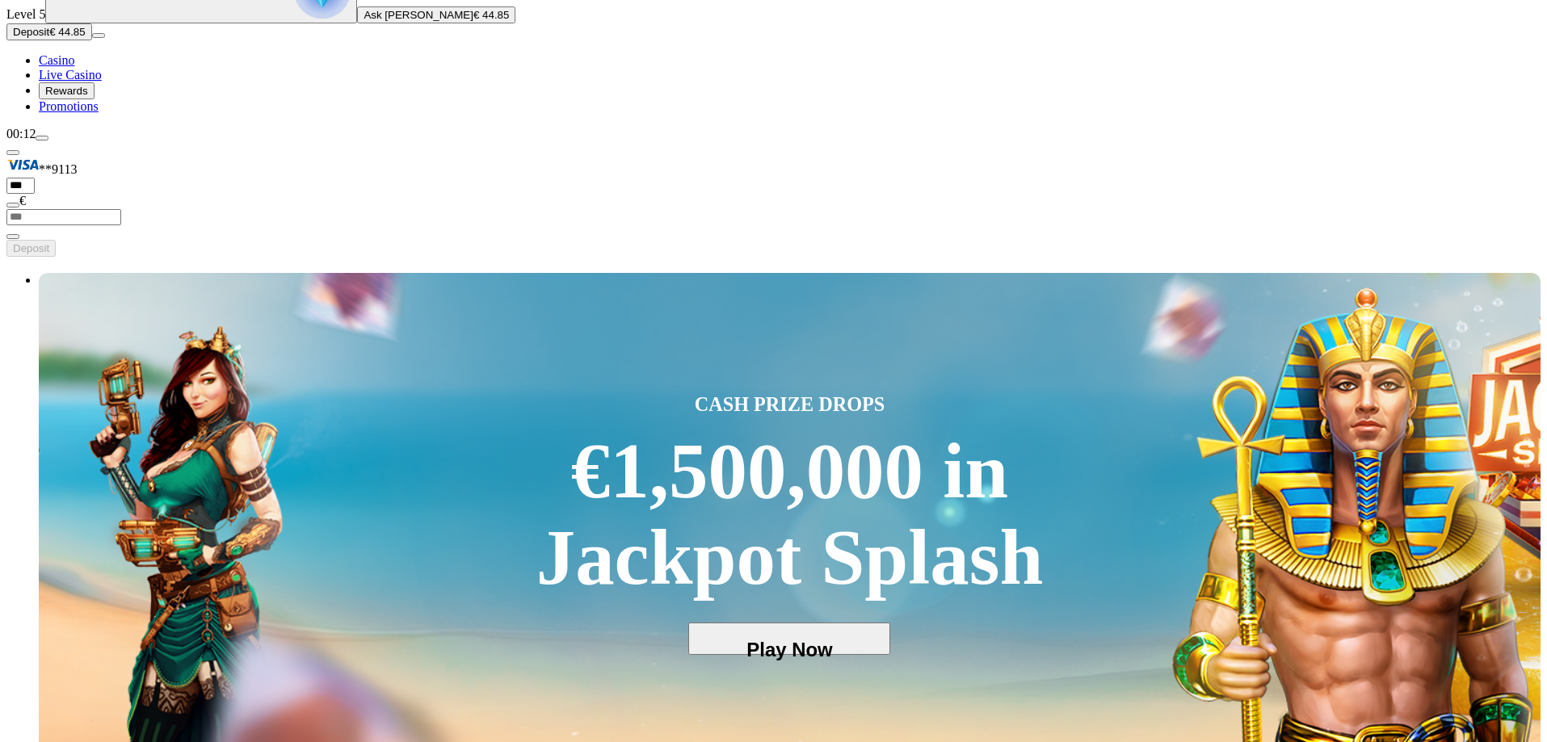
scroll to position [242, 0]
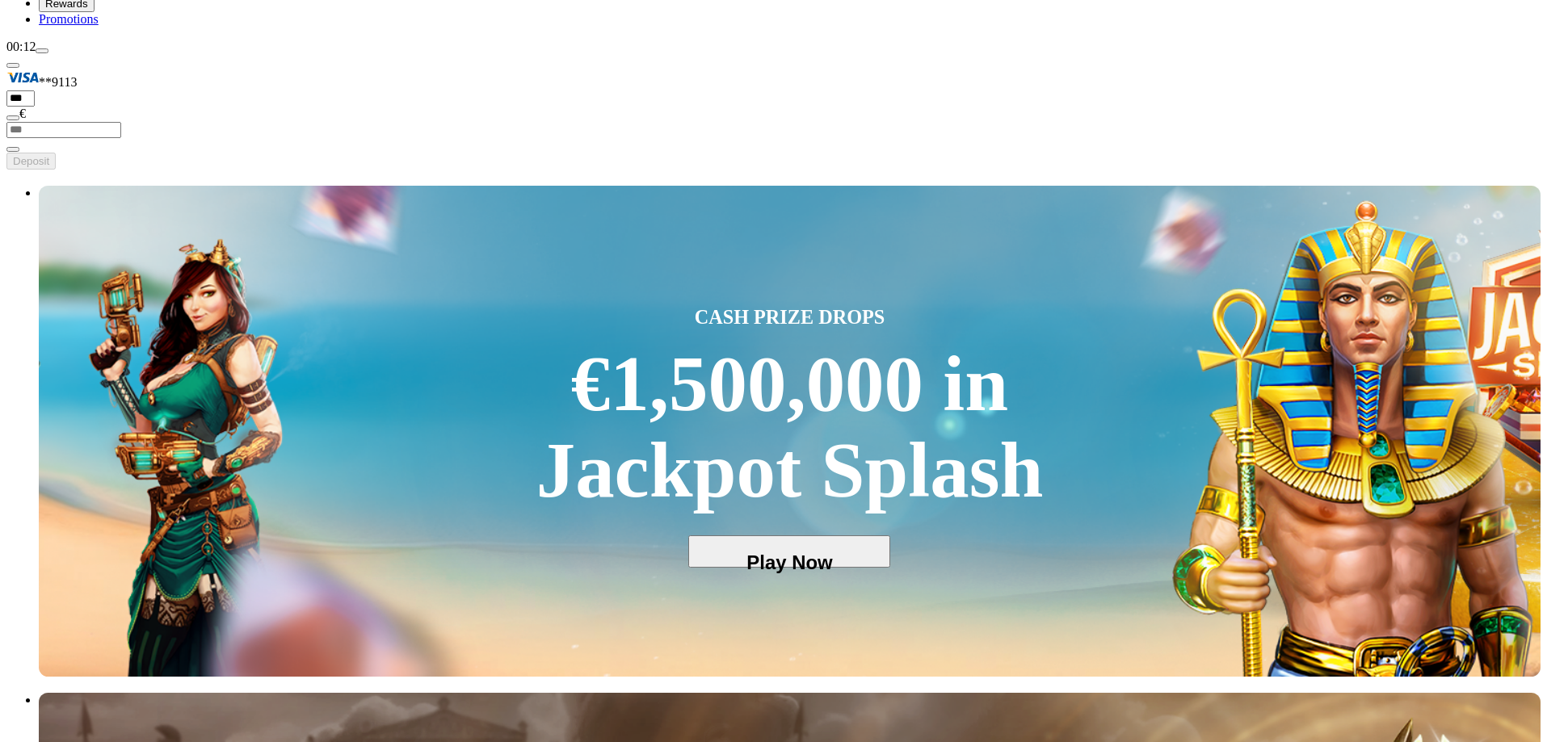
drag, startPoint x: 1390, startPoint y: 394, endPoint x: 892, endPoint y: 407, distance: 498.5
drag, startPoint x: 1283, startPoint y: 425, endPoint x: 1013, endPoint y: 443, distance: 270.4
drag, startPoint x: 791, startPoint y: 458, endPoint x: 1113, endPoint y: 464, distance: 322.3
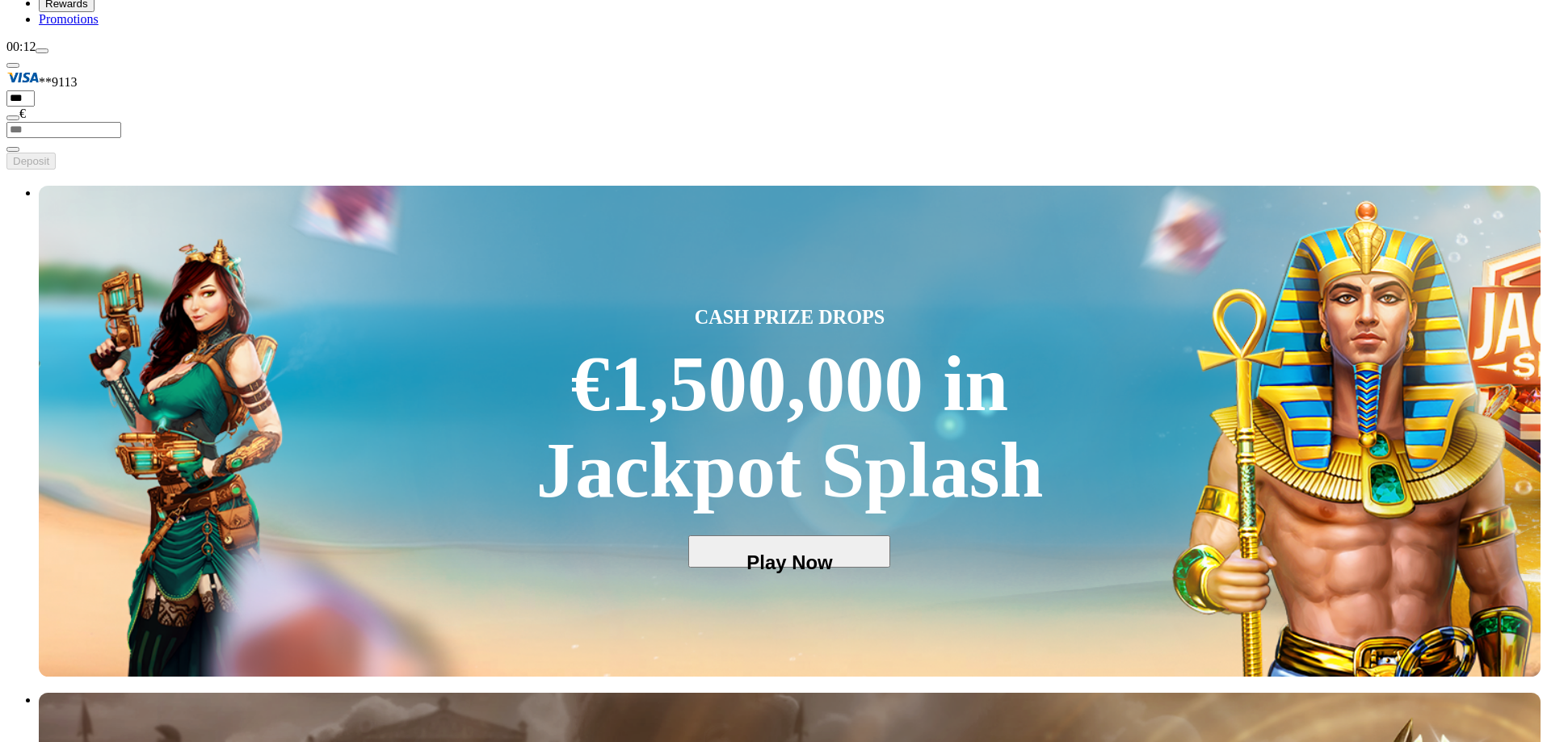
drag, startPoint x: 731, startPoint y: 439, endPoint x: 972, endPoint y: 441, distance: 241.5
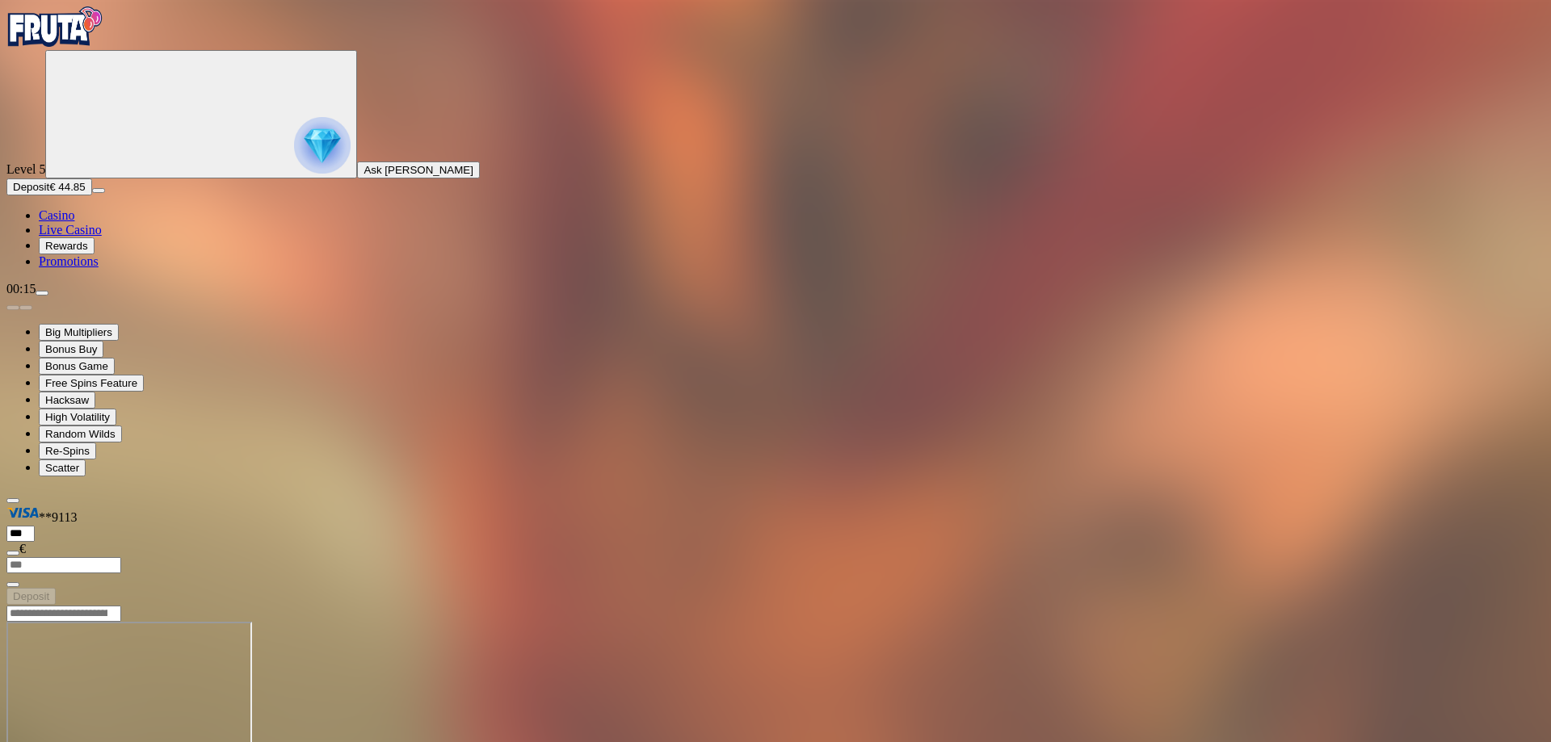
click at [101, 47] on img "Primary" at bounding box center [54, 26] width 97 height 40
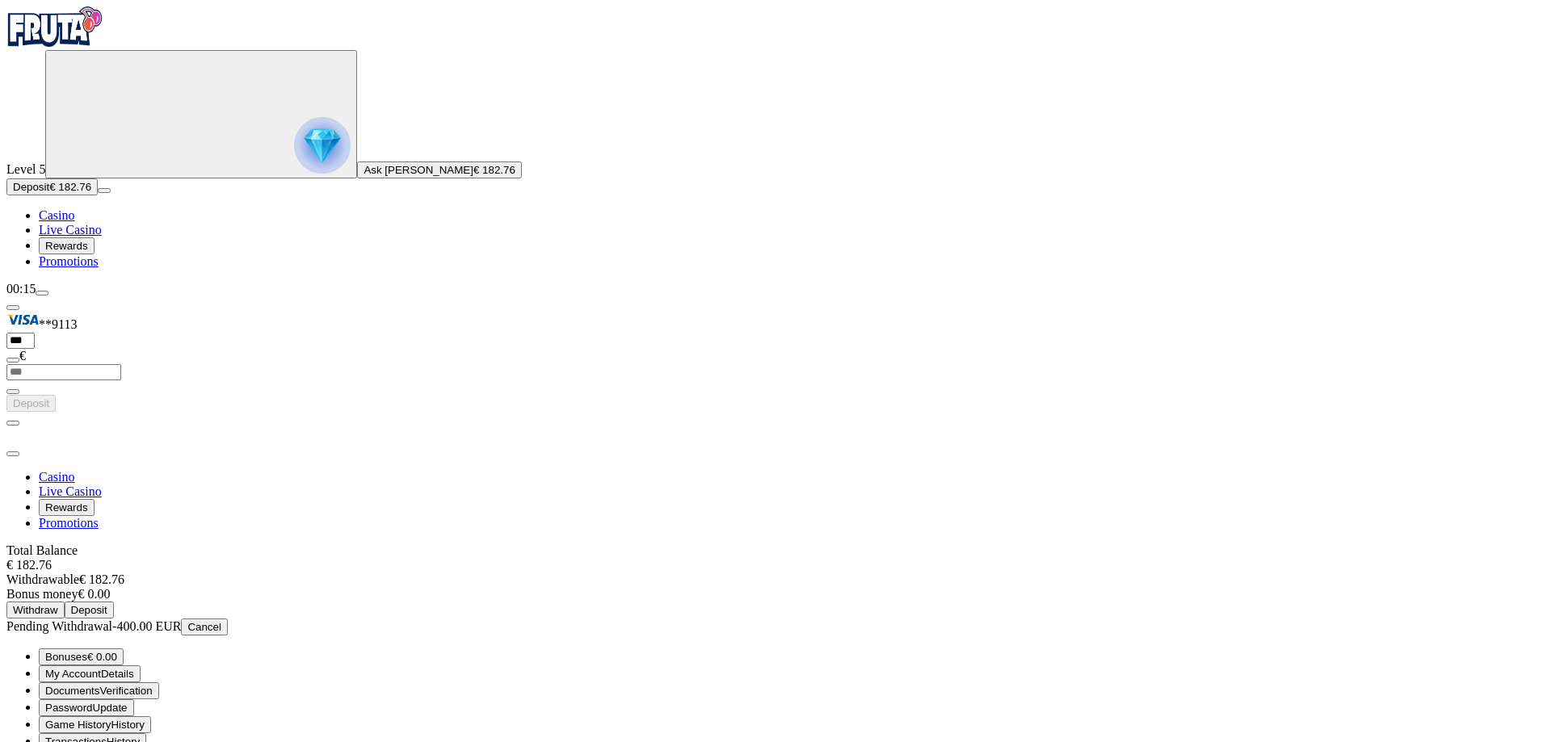
click at [65, 602] on button "Withdraw" at bounding box center [35, 610] width 58 height 17
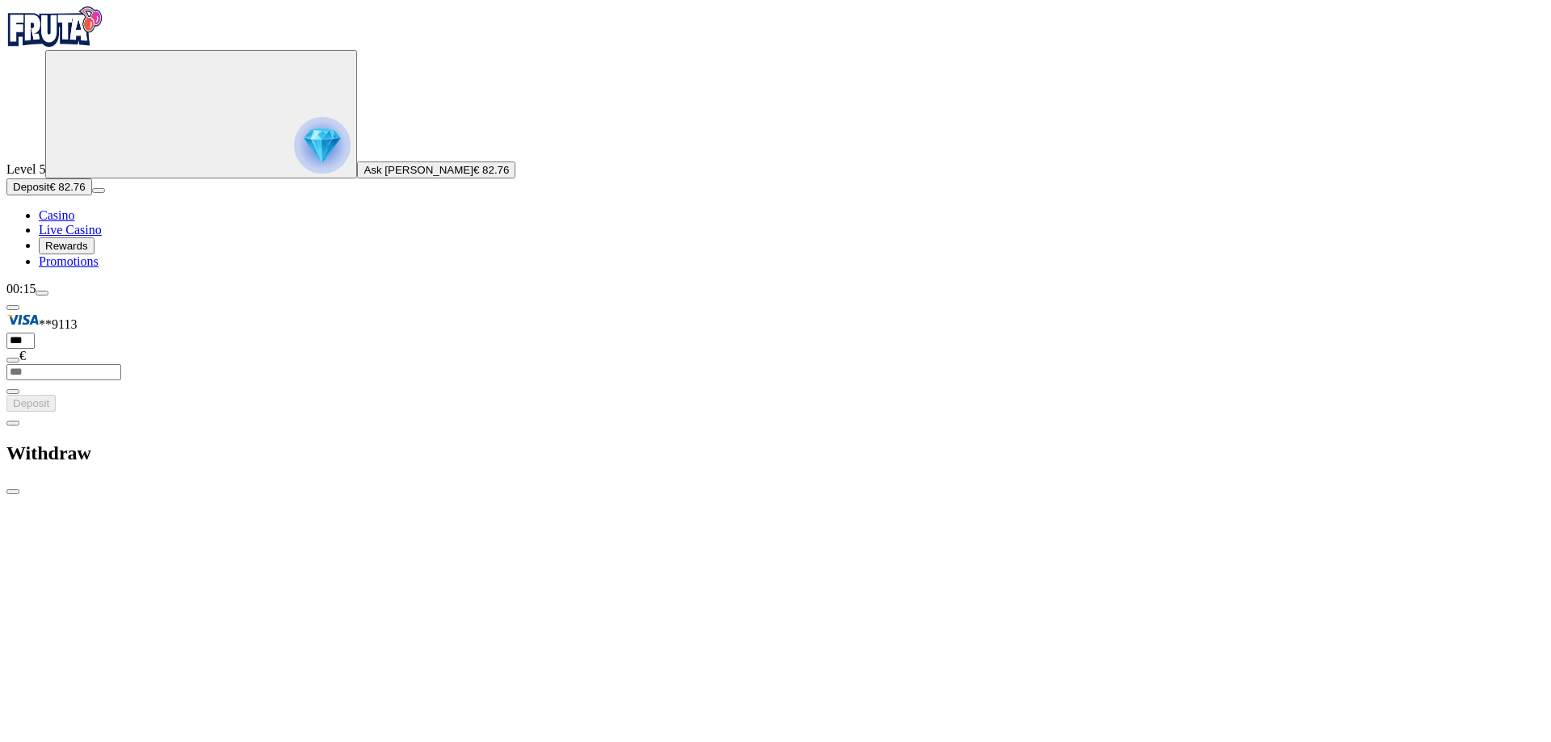
drag, startPoint x: 545, startPoint y: 25, endPoint x: 544, endPoint y: 36, distance: 10.5
click at [13, 492] on span "close icon" at bounding box center [13, 492] width 0 height 0
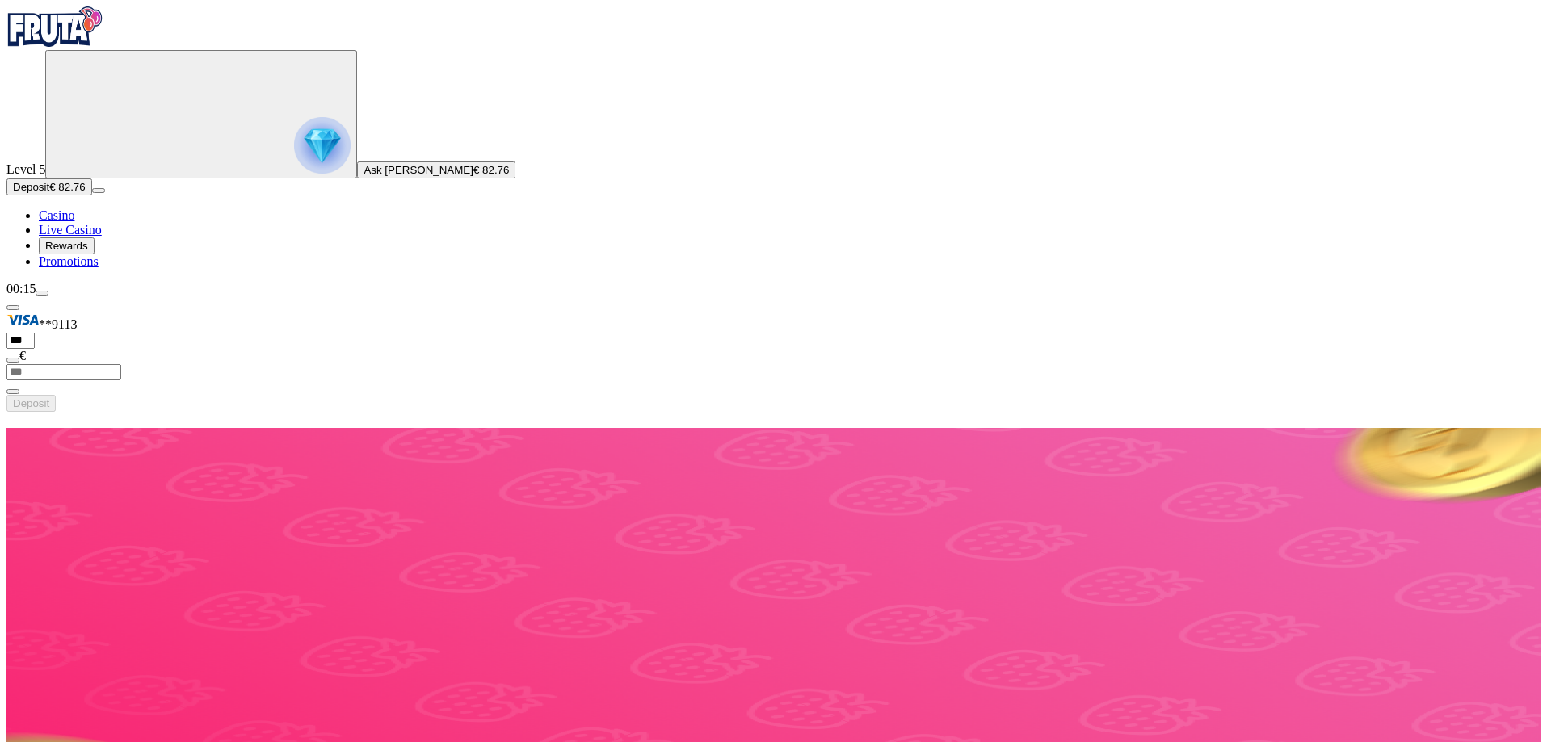
click at [74, 222] on span "Casino" at bounding box center [57, 215] width 36 height 14
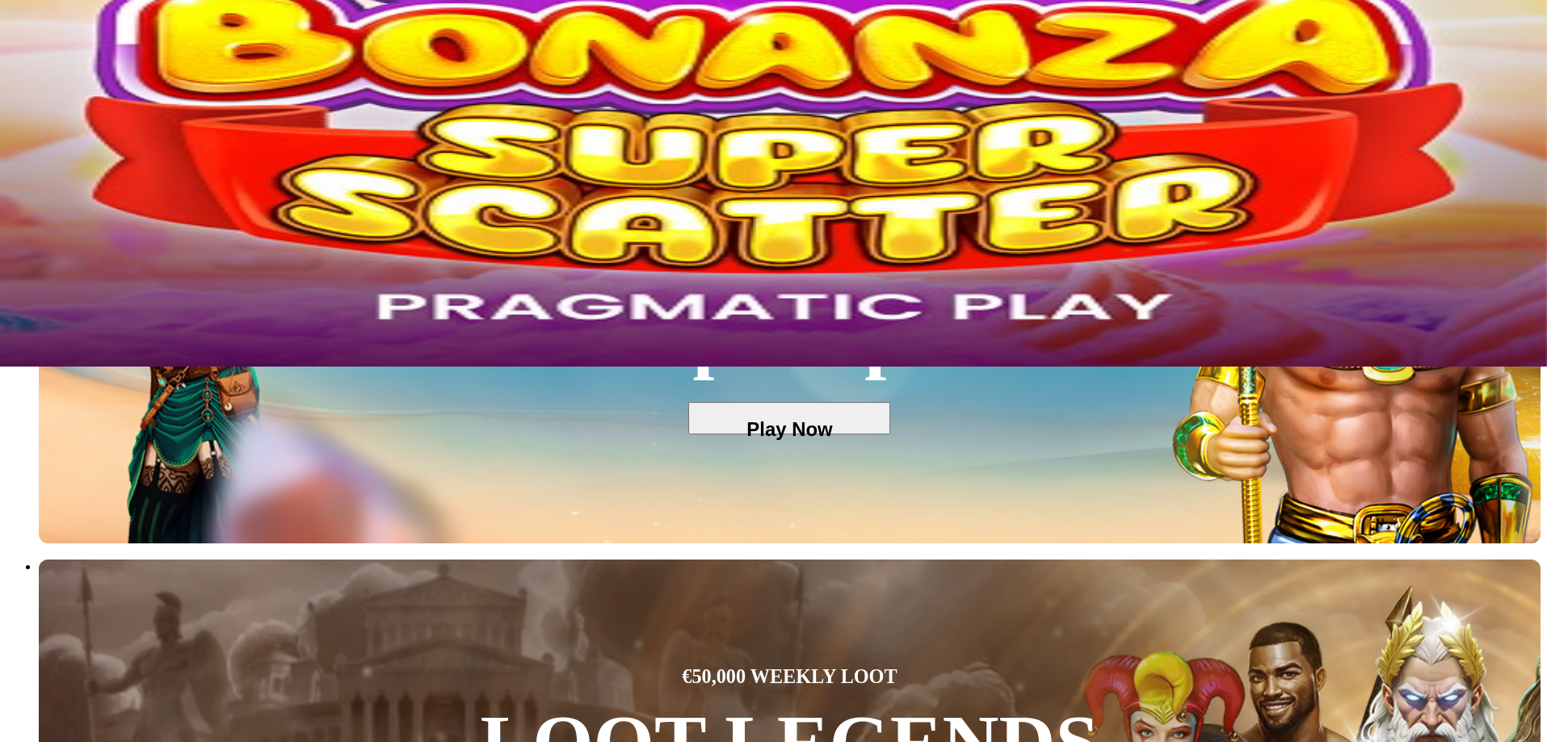
scroll to position [242, 0]
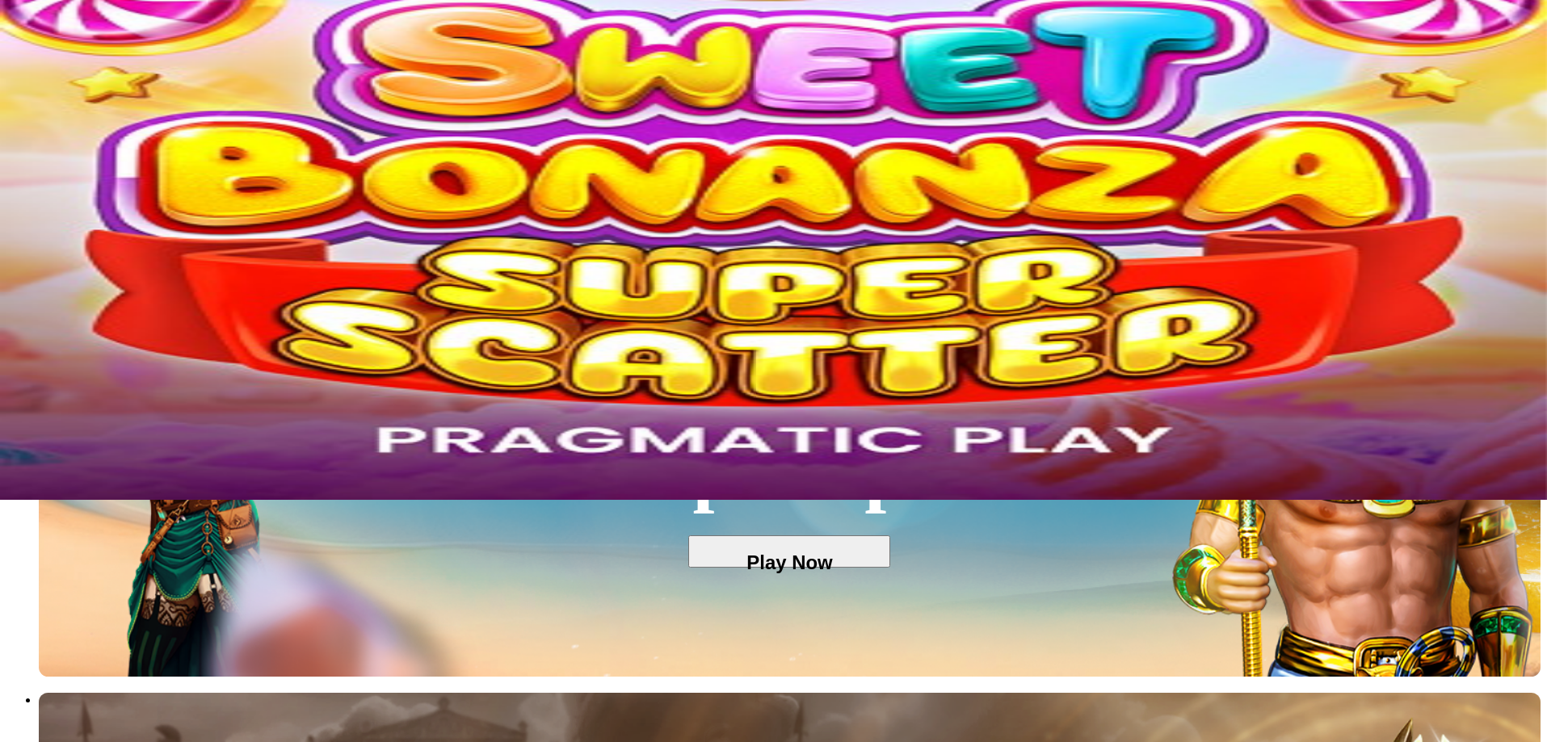
drag, startPoint x: 1374, startPoint y: 409, endPoint x: 938, endPoint y: 393, distance: 436.5
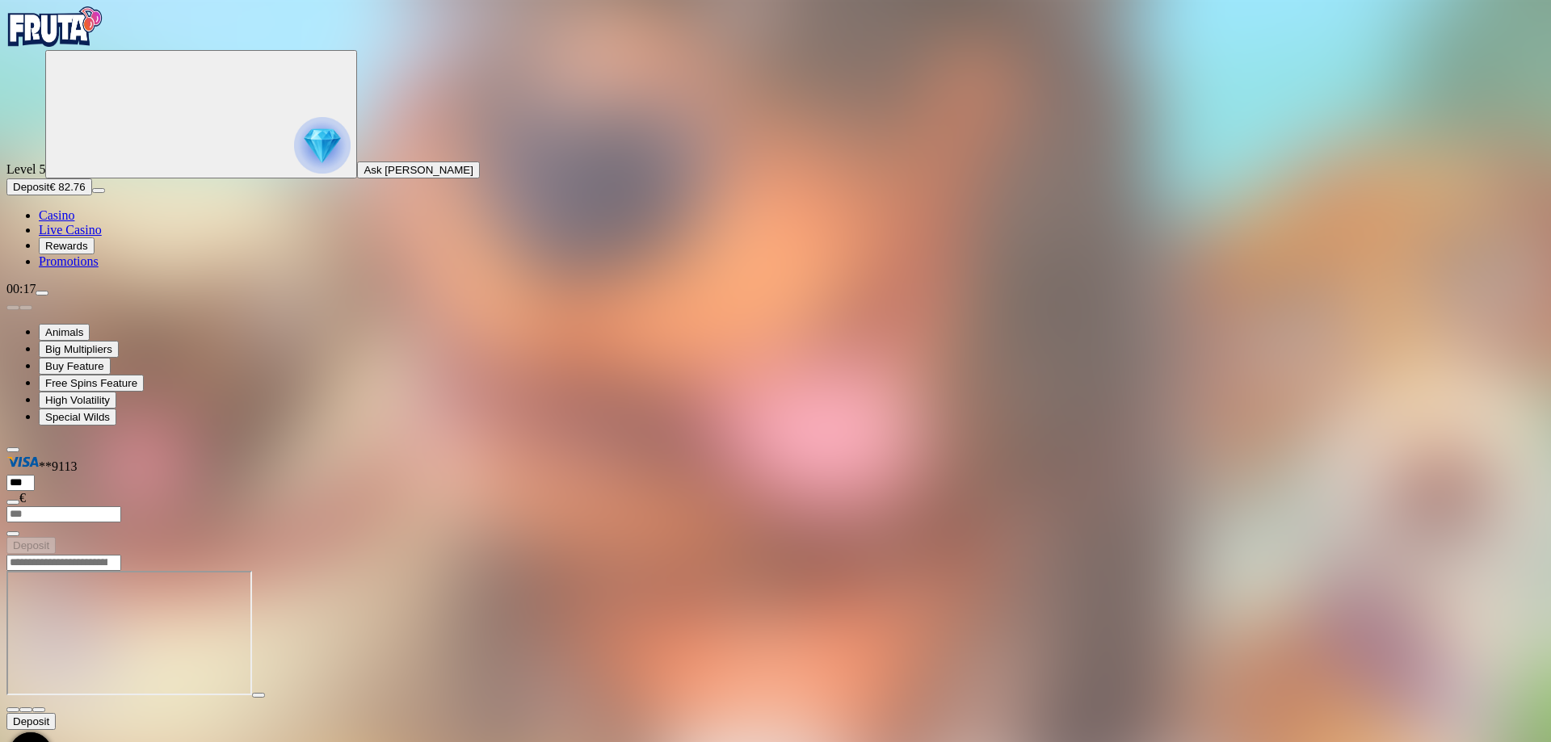
click at [885, 672] on div at bounding box center [775, 635] width 1538 height 128
click at [74, 222] on span "Casino" at bounding box center [57, 215] width 36 height 14
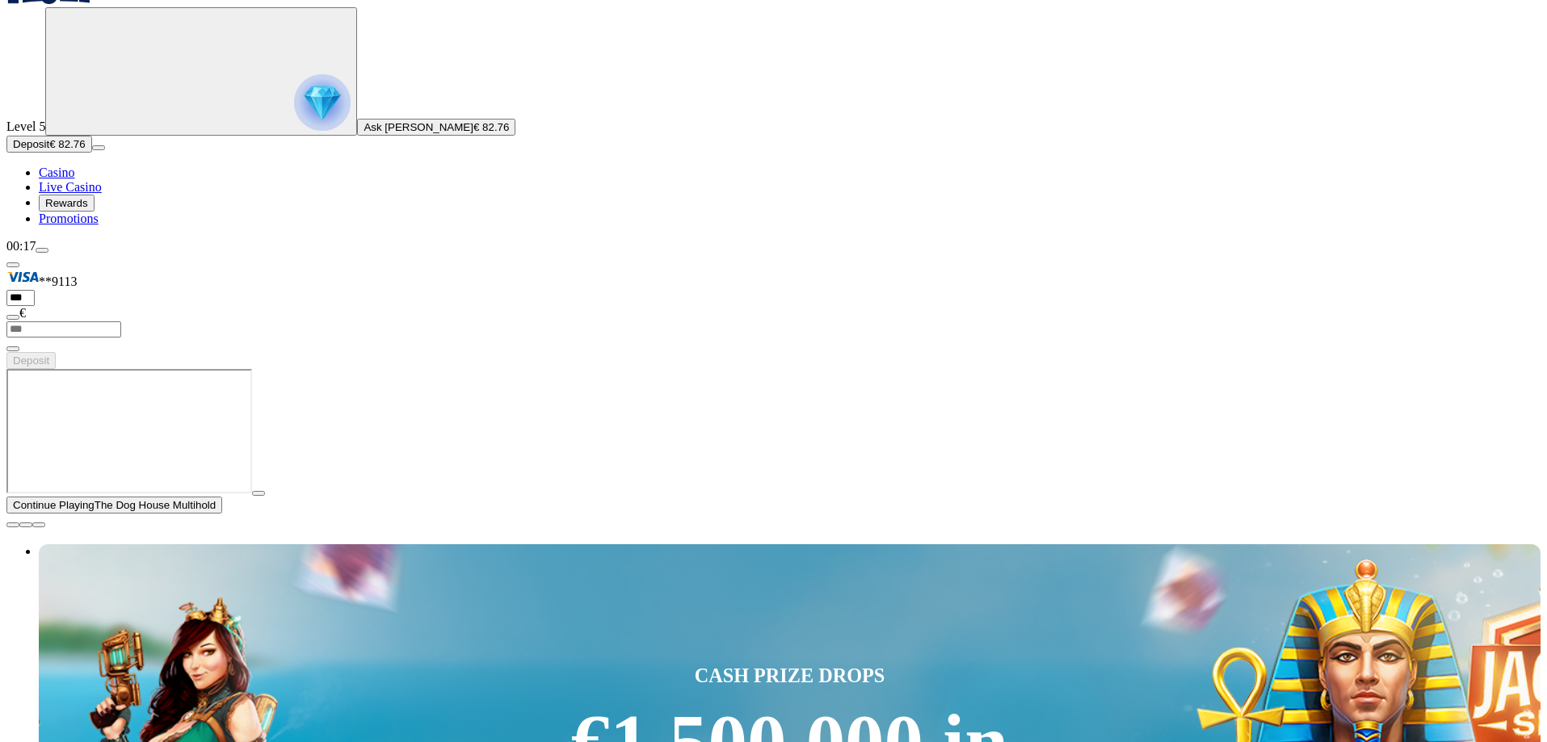
scroll to position [162, 0]
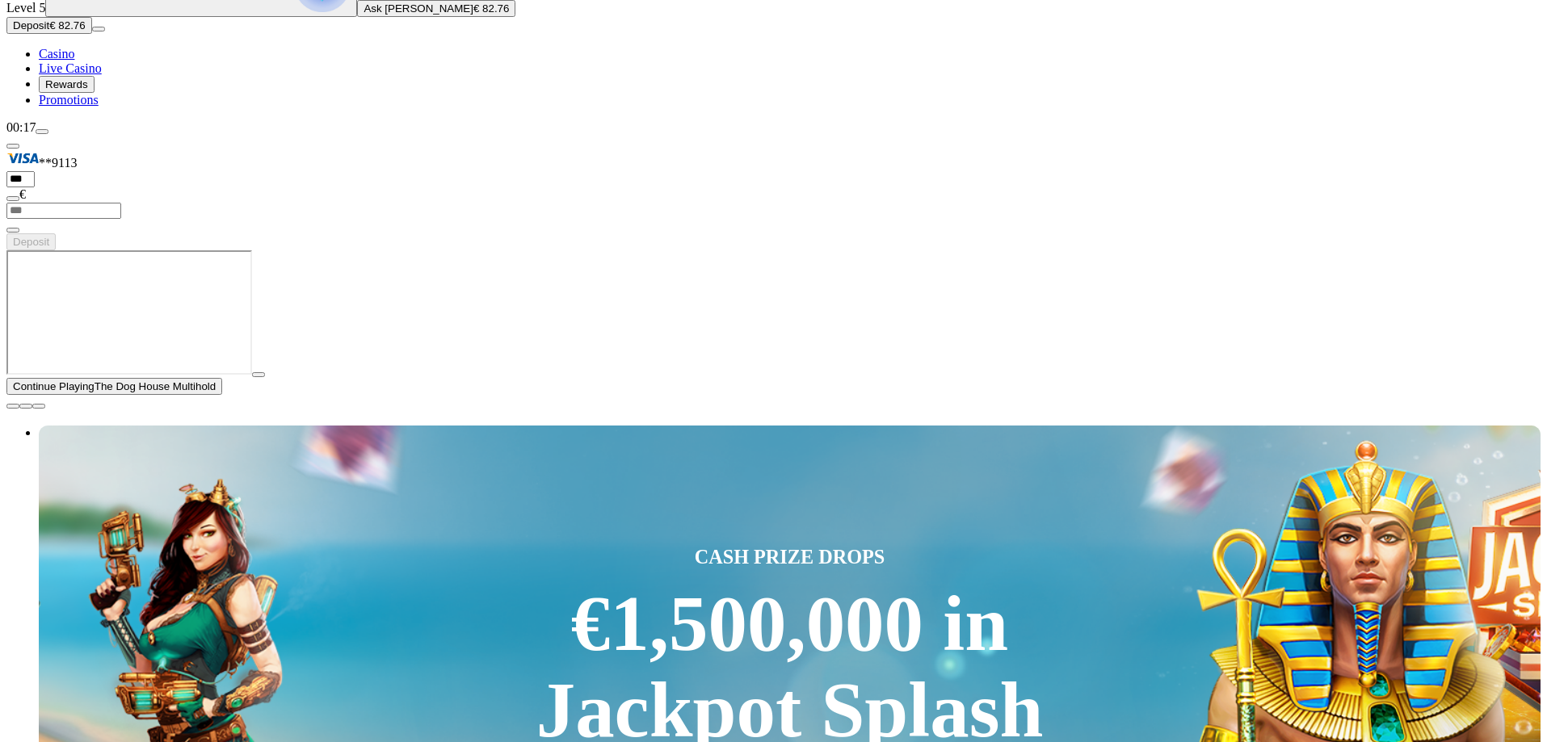
click at [13, 406] on span "close icon" at bounding box center [13, 406] width 0 height 0
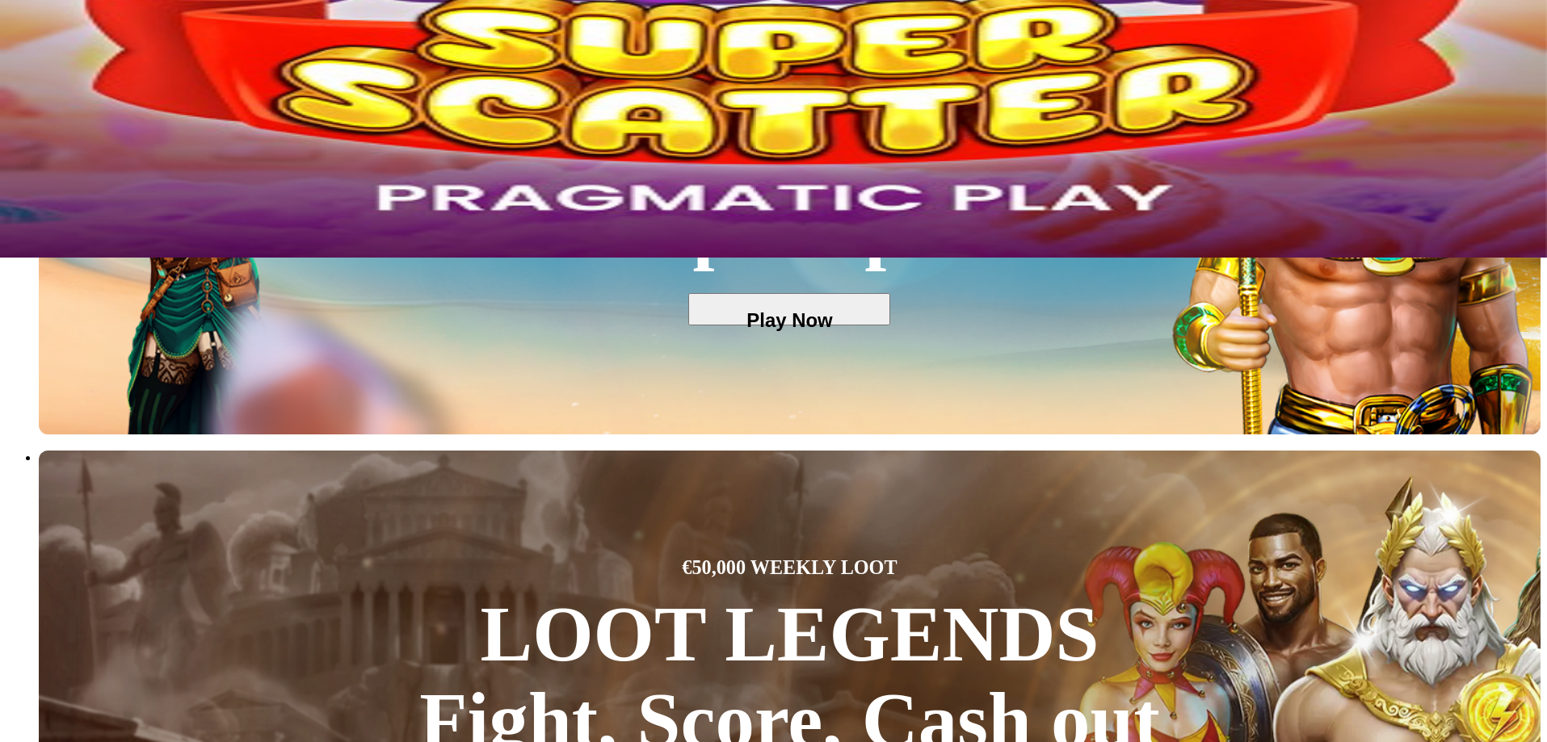
scroll to position [565, 0]
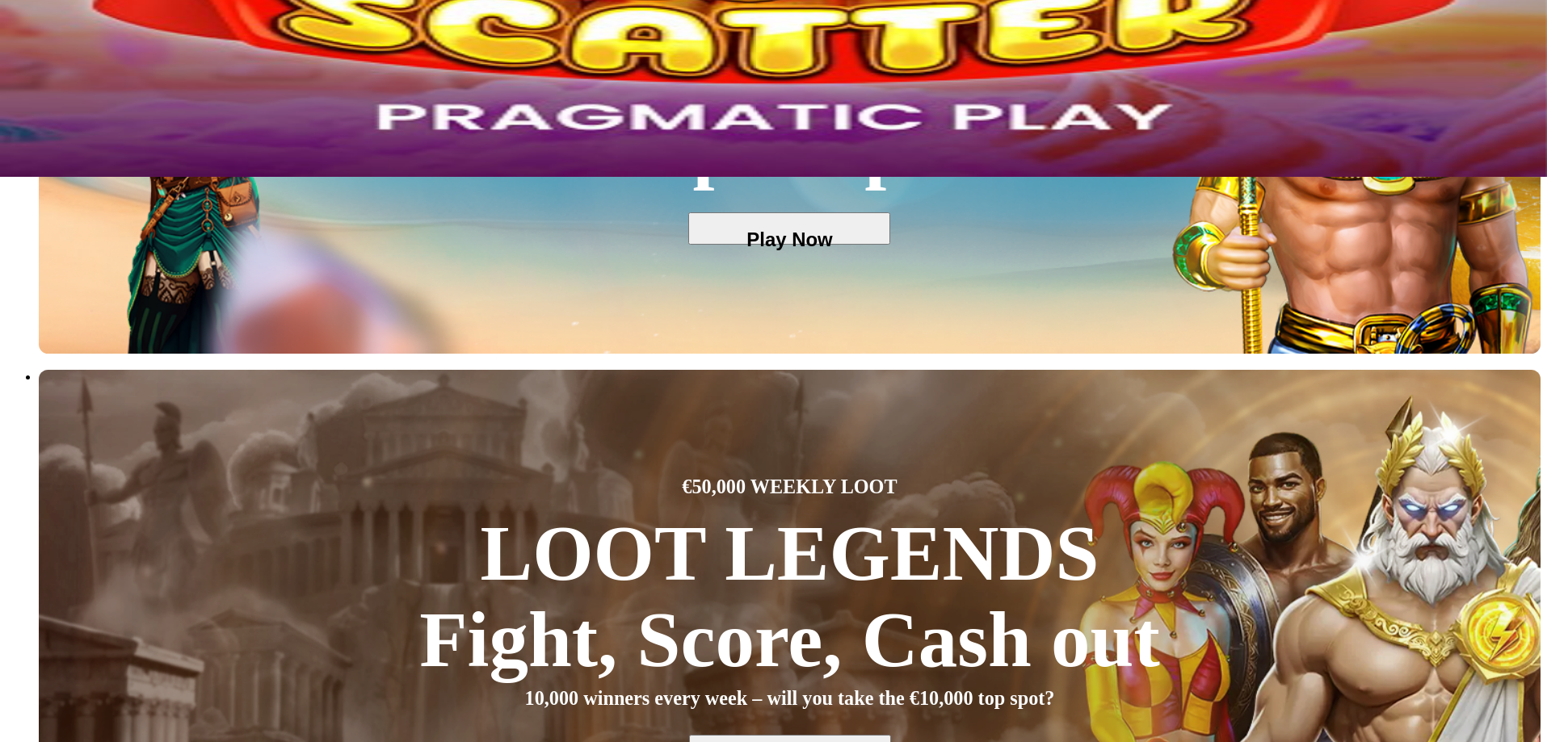
drag, startPoint x: 1255, startPoint y: 387, endPoint x: 1010, endPoint y: 385, distance: 244.7
drag, startPoint x: 1296, startPoint y: 389, endPoint x: 1107, endPoint y: 384, distance: 189.9
drag, startPoint x: 1346, startPoint y: 381, endPoint x: 1203, endPoint y: 393, distance: 142.6
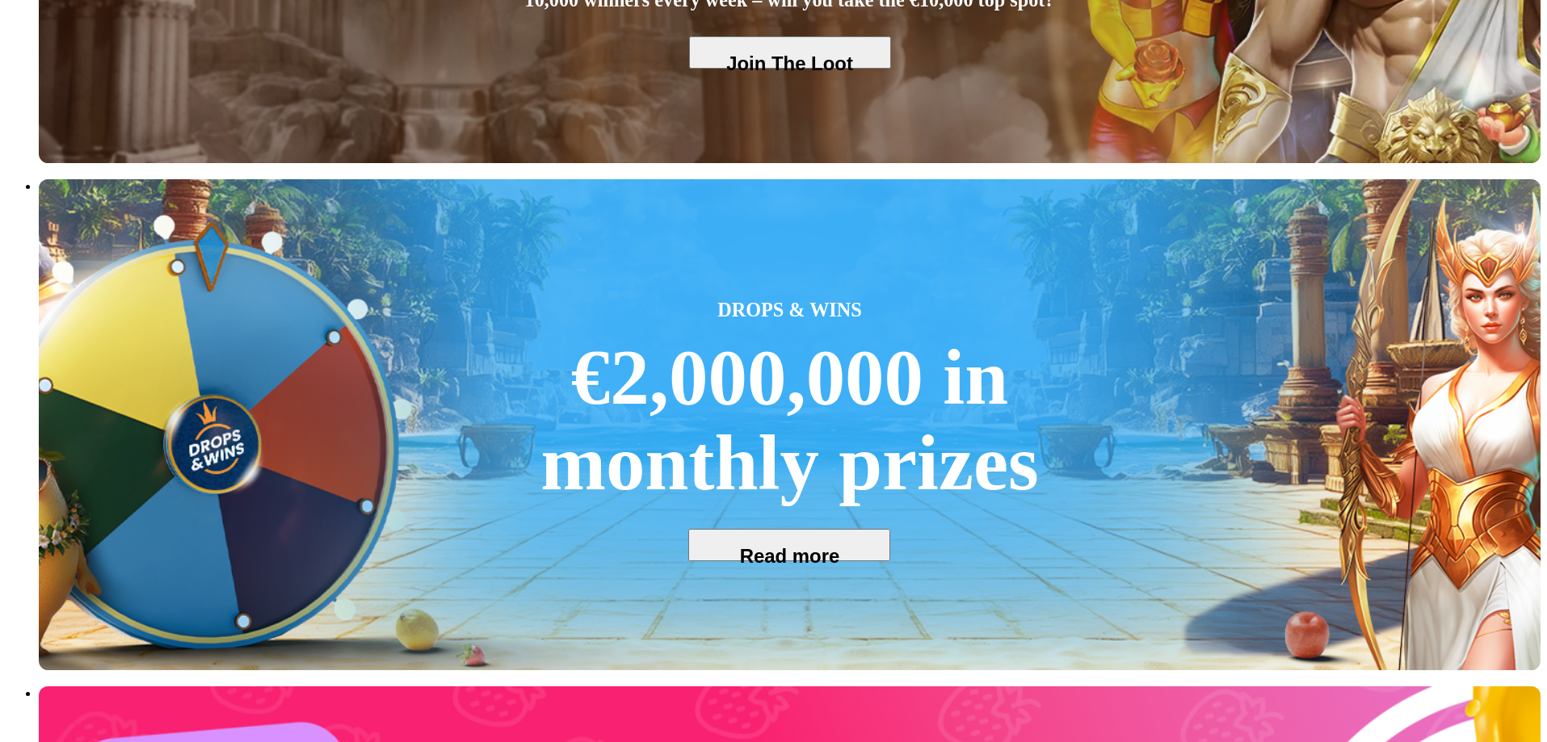
scroll to position [1292, 0]
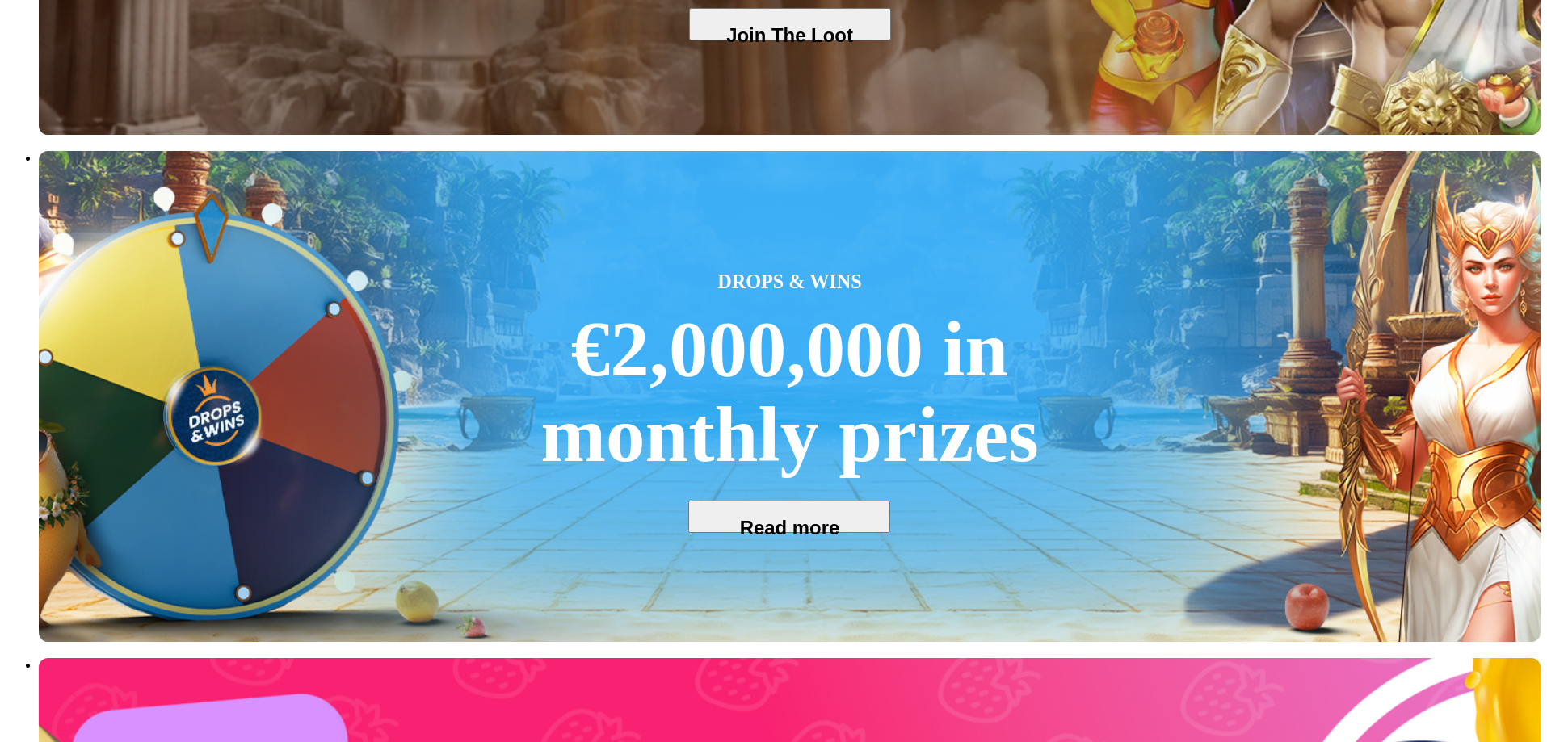
drag, startPoint x: 1458, startPoint y: 258, endPoint x: 828, endPoint y: 274, distance: 630.2
drag, startPoint x: 1054, startPoint y: 246, endPoint x: 1255, endPoint y: 249, distance: 201.1
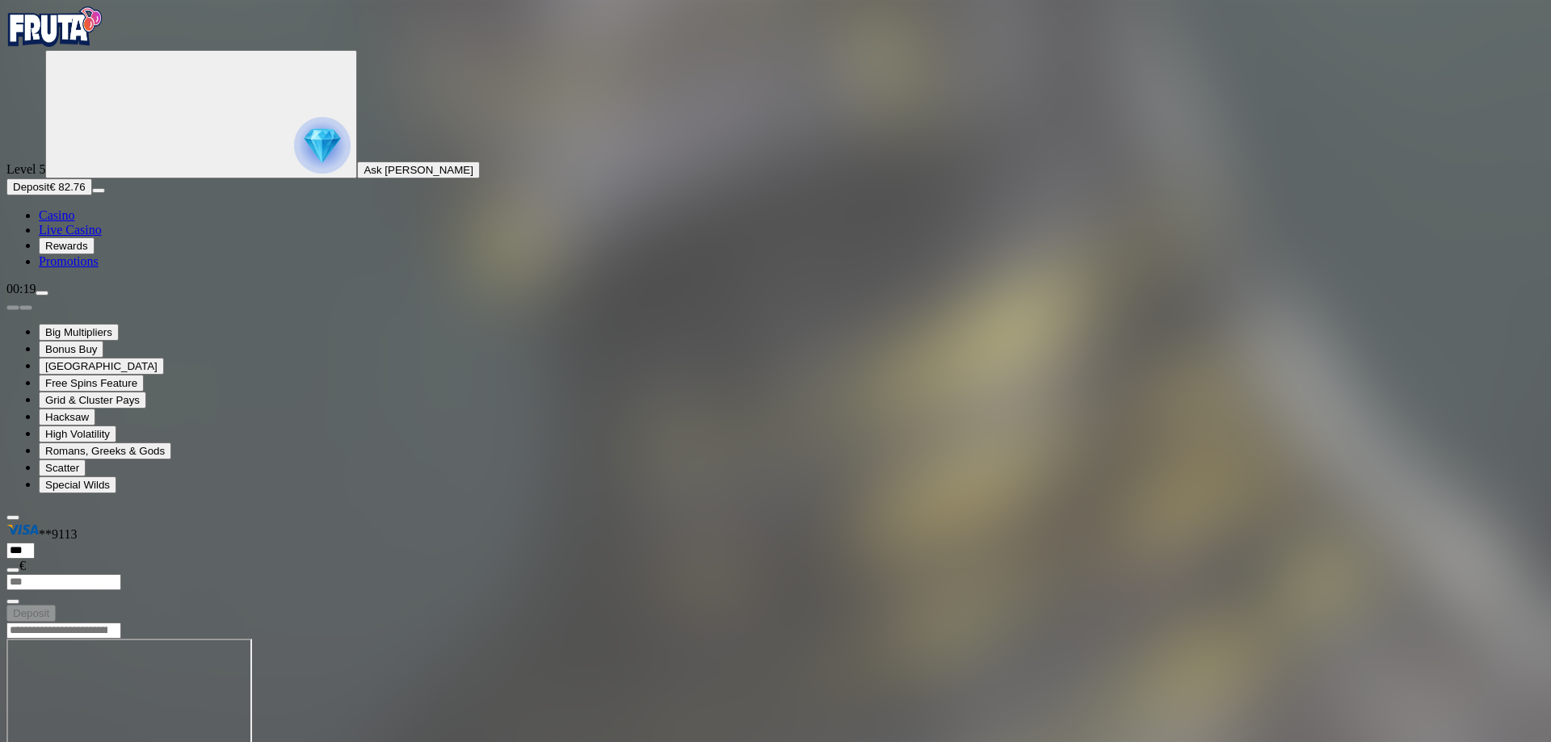
click at [67, 47] on img "Primary" at bounding box center [54, 26] width 97 height 40
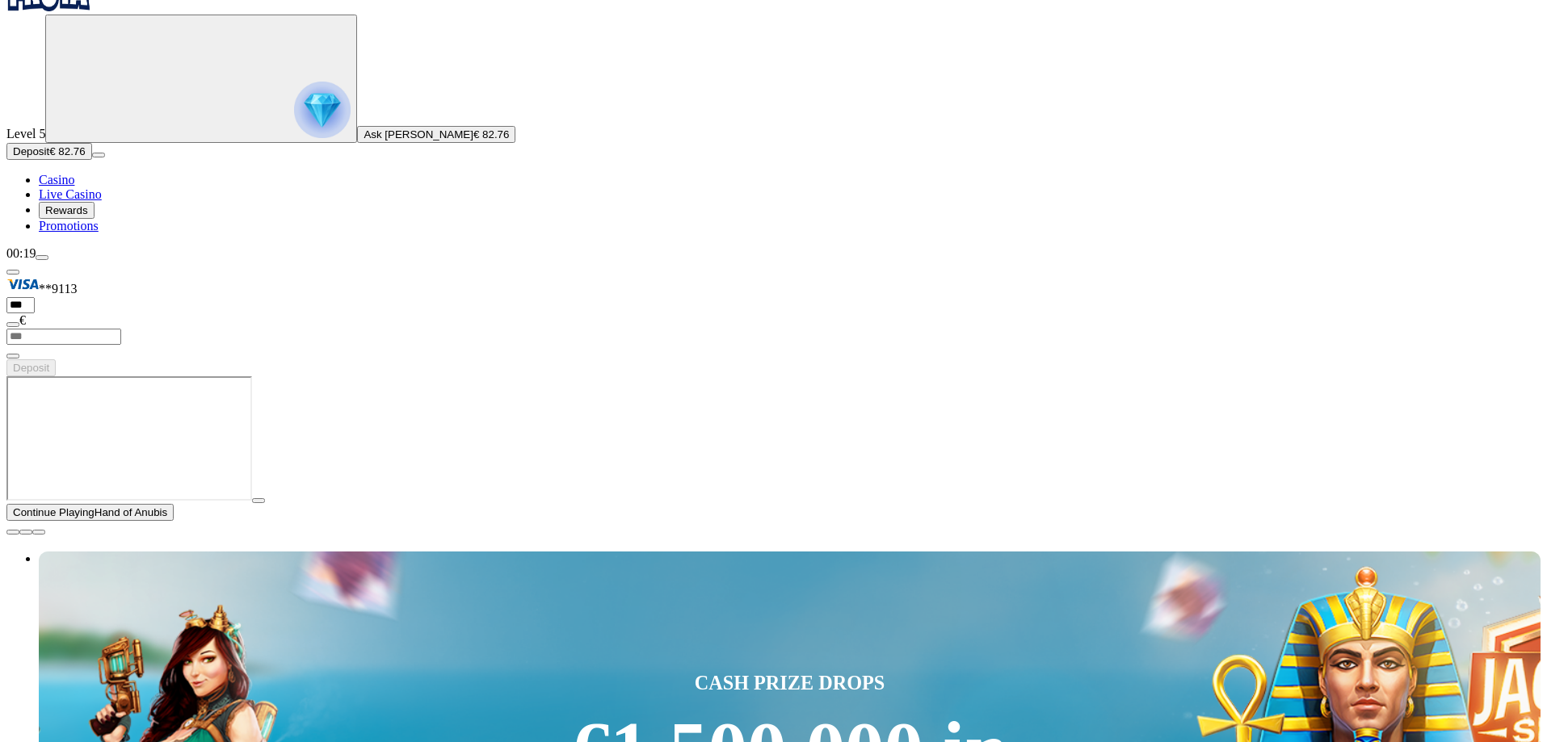
scroll to position [323, 0]
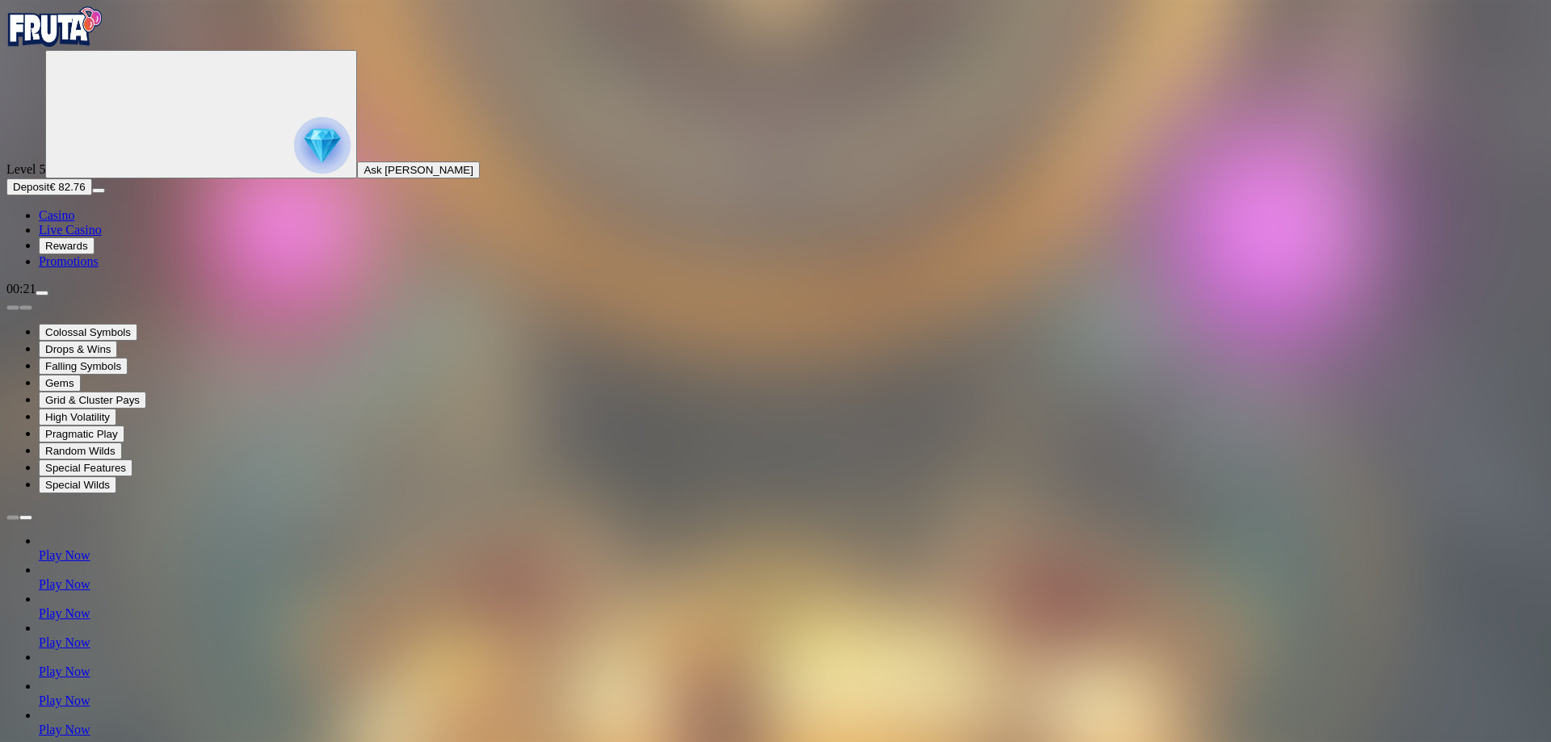
click at [86, 47] on img "Primary" at bounding box center [54, 26] width 97 height 40
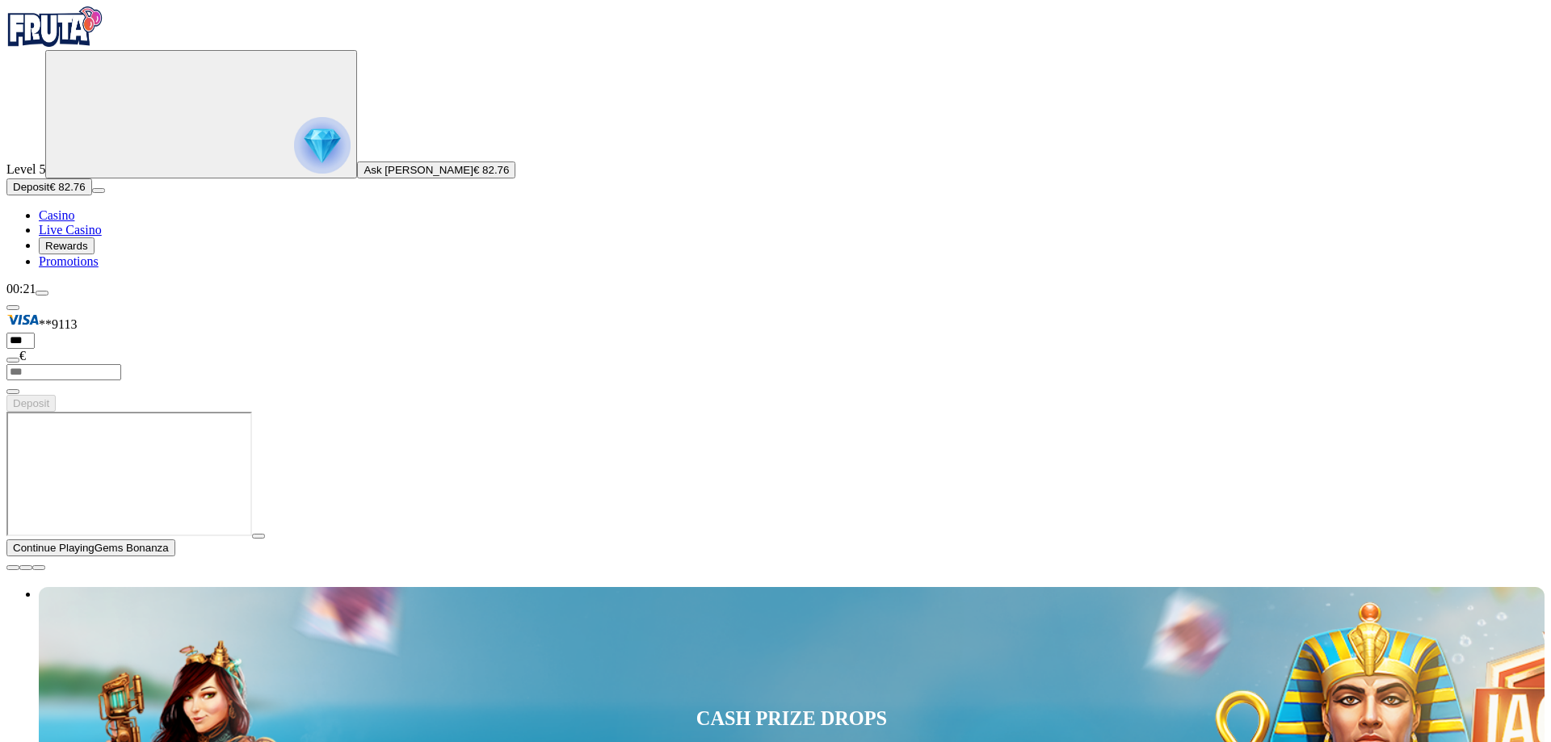
click at [103, 41] on img "Primary" at bounding box center [54, 26] width 97 height 40
click at [13, 568] on span "close icon" at bounding box center [13, 568] width 0 height 0
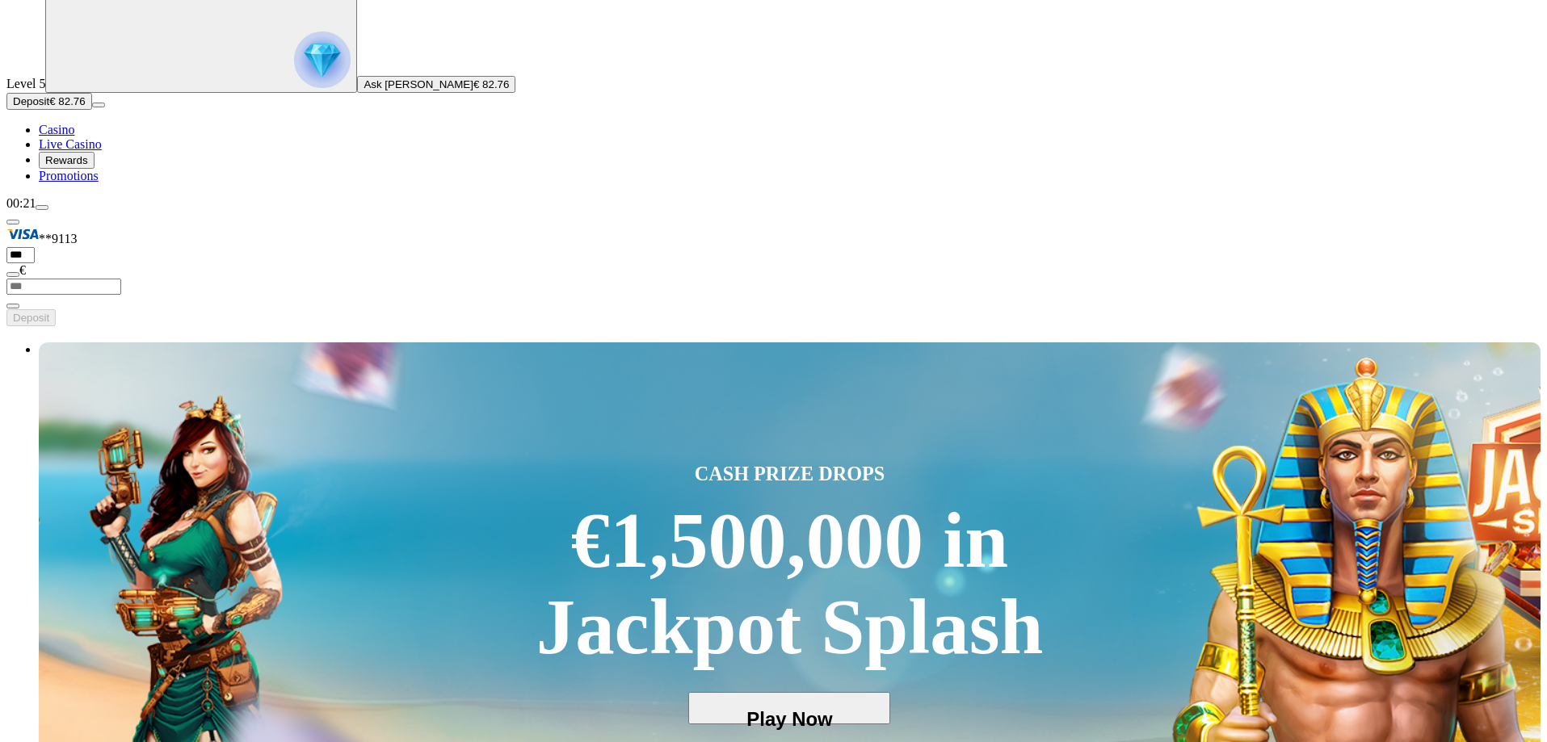
scroll to position [323, 0]
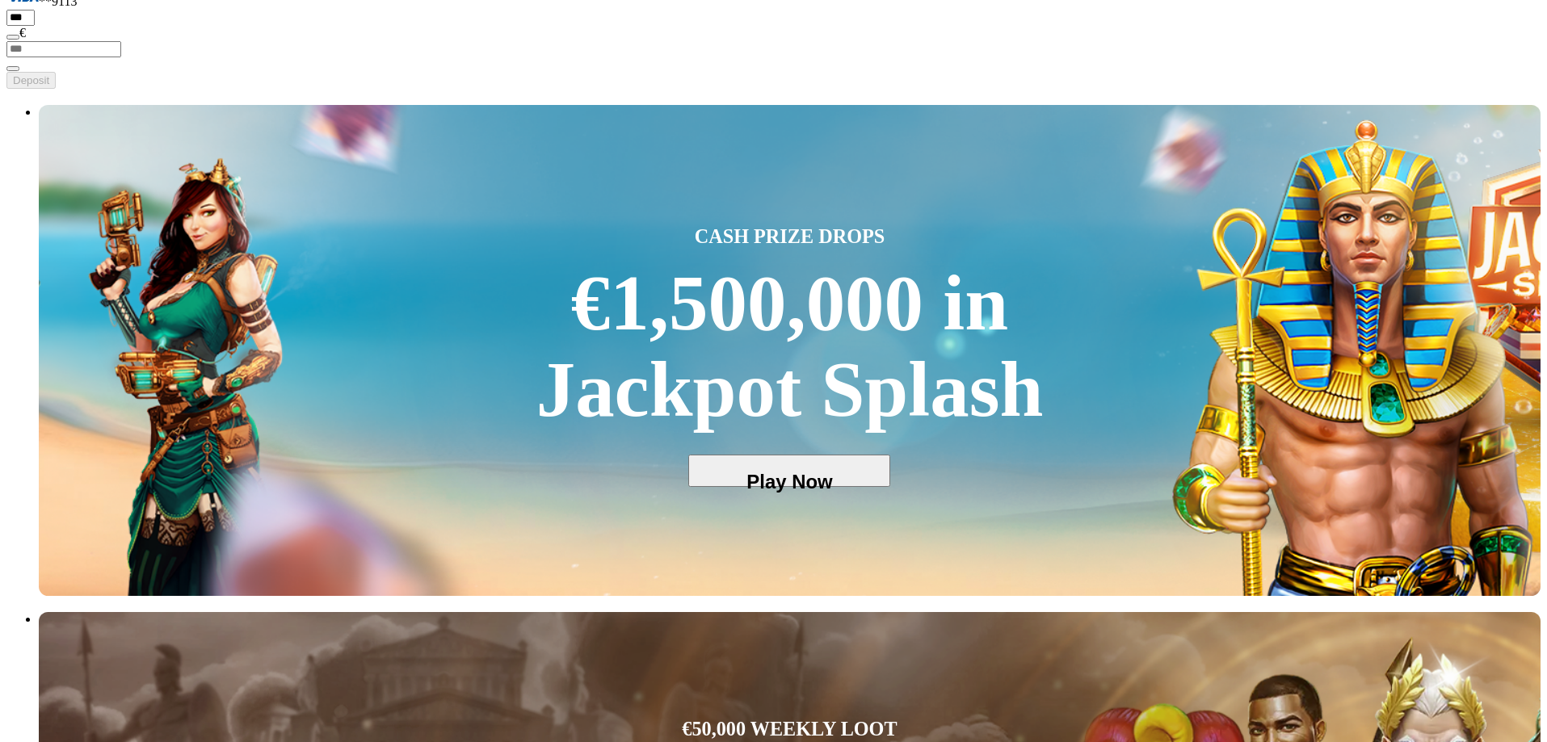
drag, startPoint x: 1359, startPoint y: 293, endPoint x: 682, endPoint y: 336, distance: 678.2
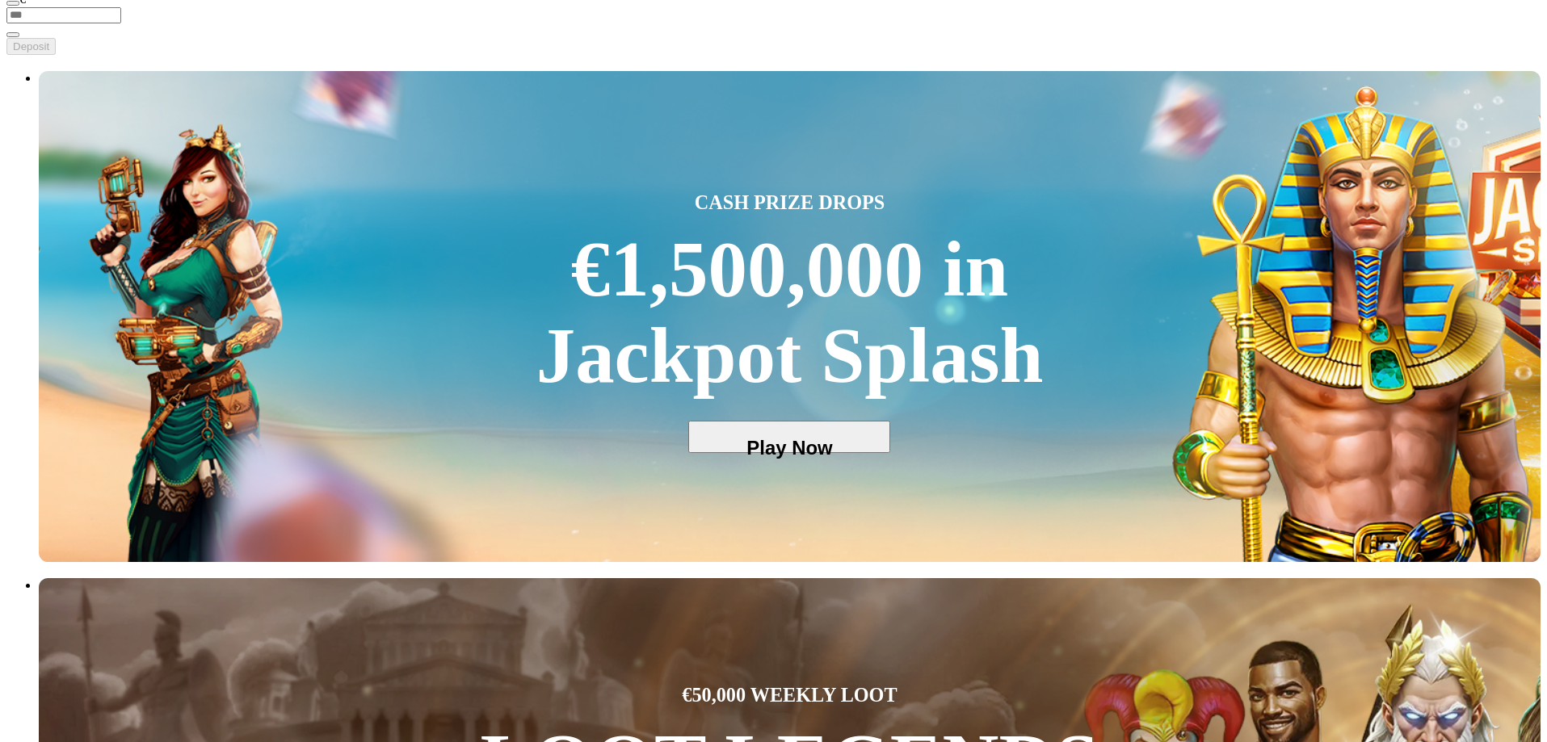
scroll to position [404, 0]
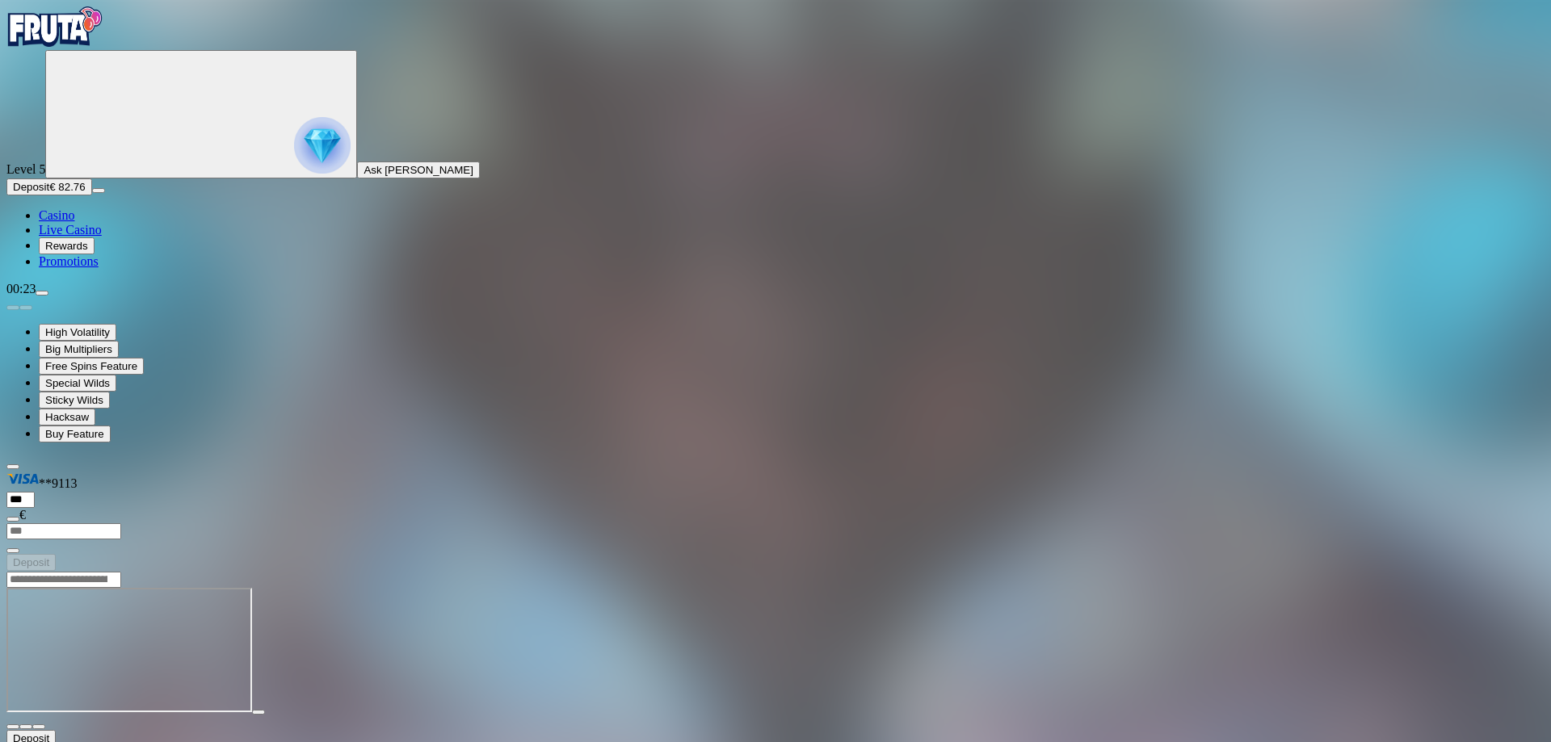
click at [73, 47] on img "Primary" at bounding box center [54, 26] width 97 height 40
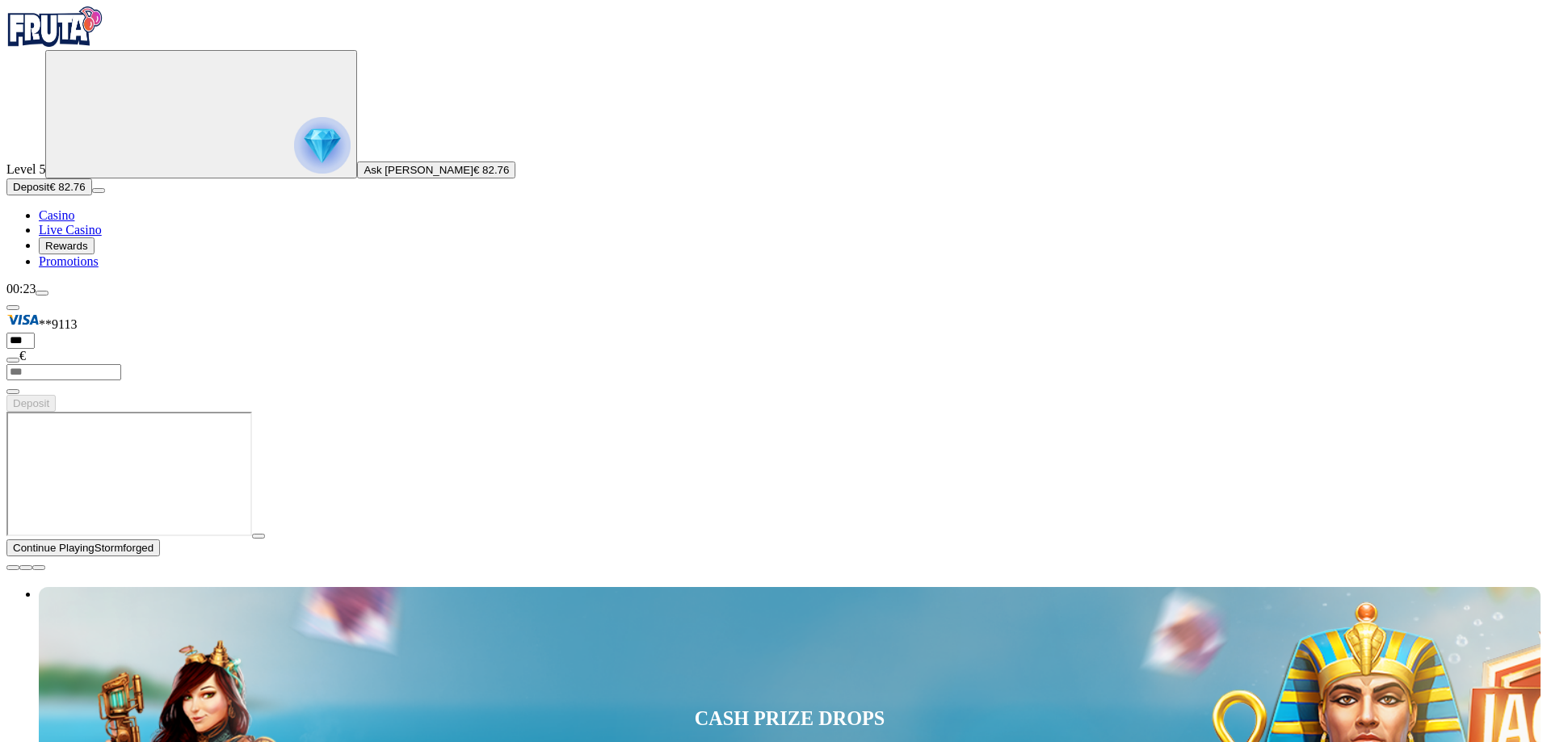
type input "******"
